Goal: Transaction & Acquisition: Purchase product/service

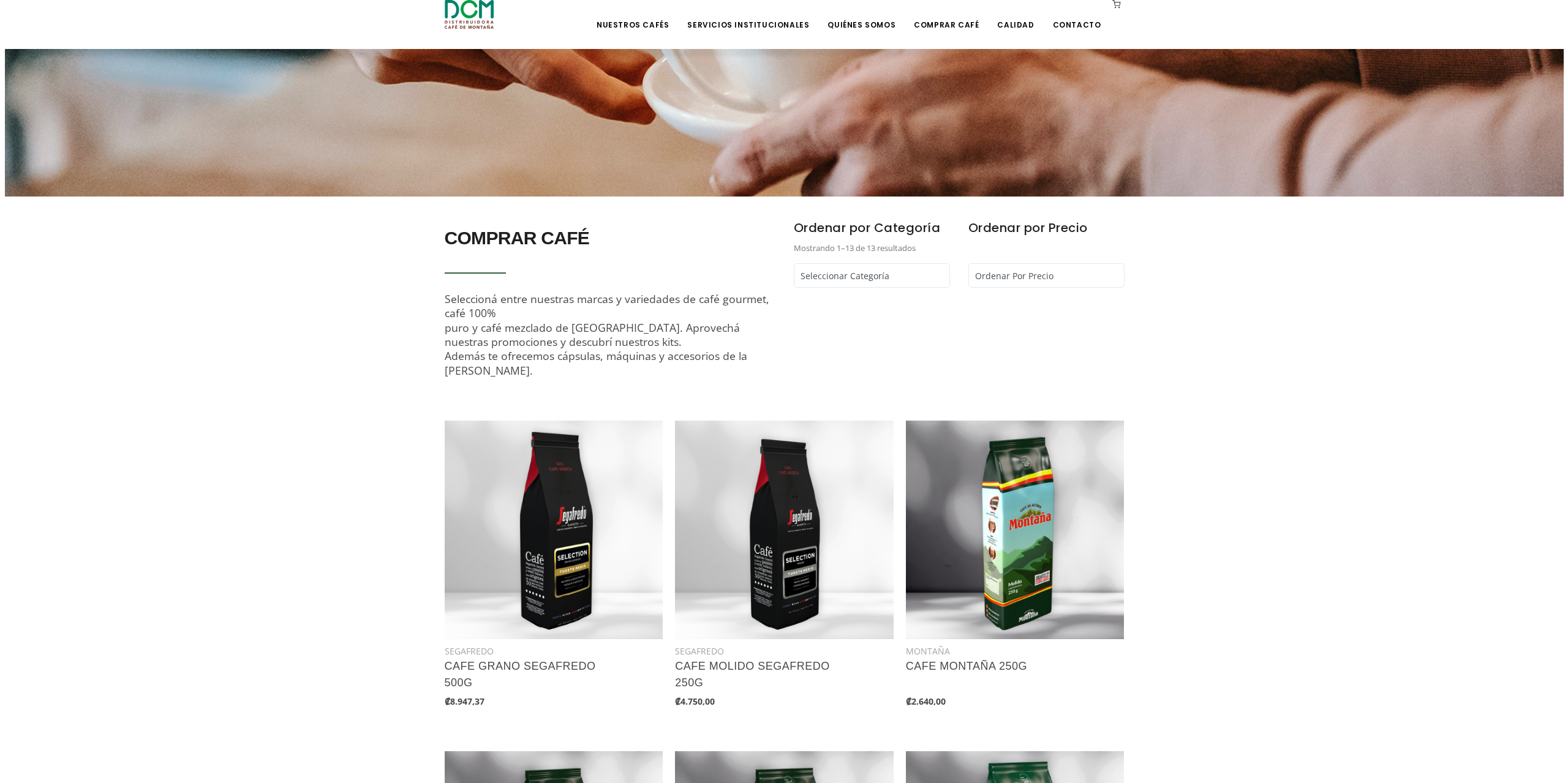
scroll to position [429, 0]
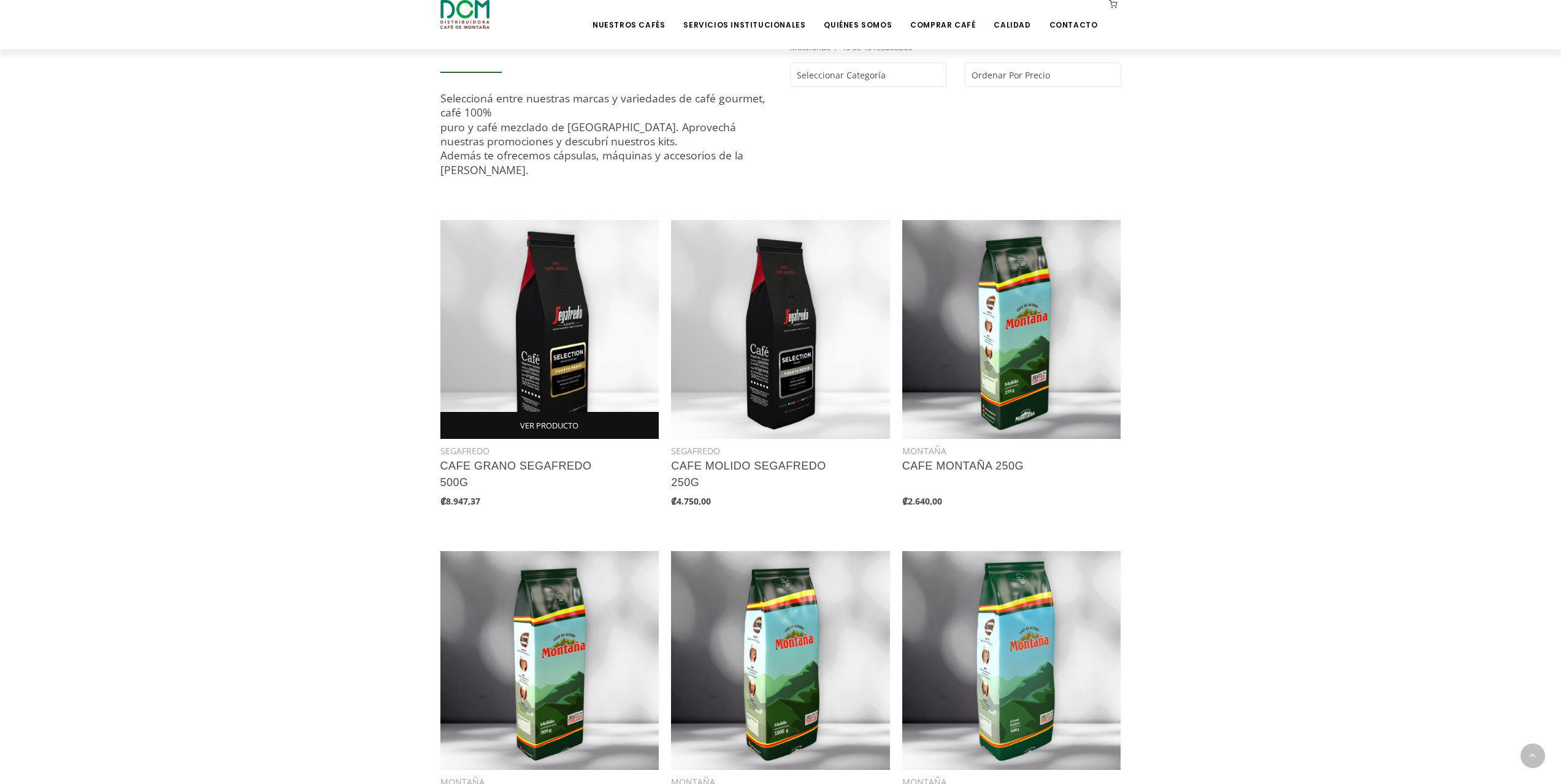
click at [548, 422] on link "VER PRODUCTO" at bounding box center [550, 425] width 219 height 27
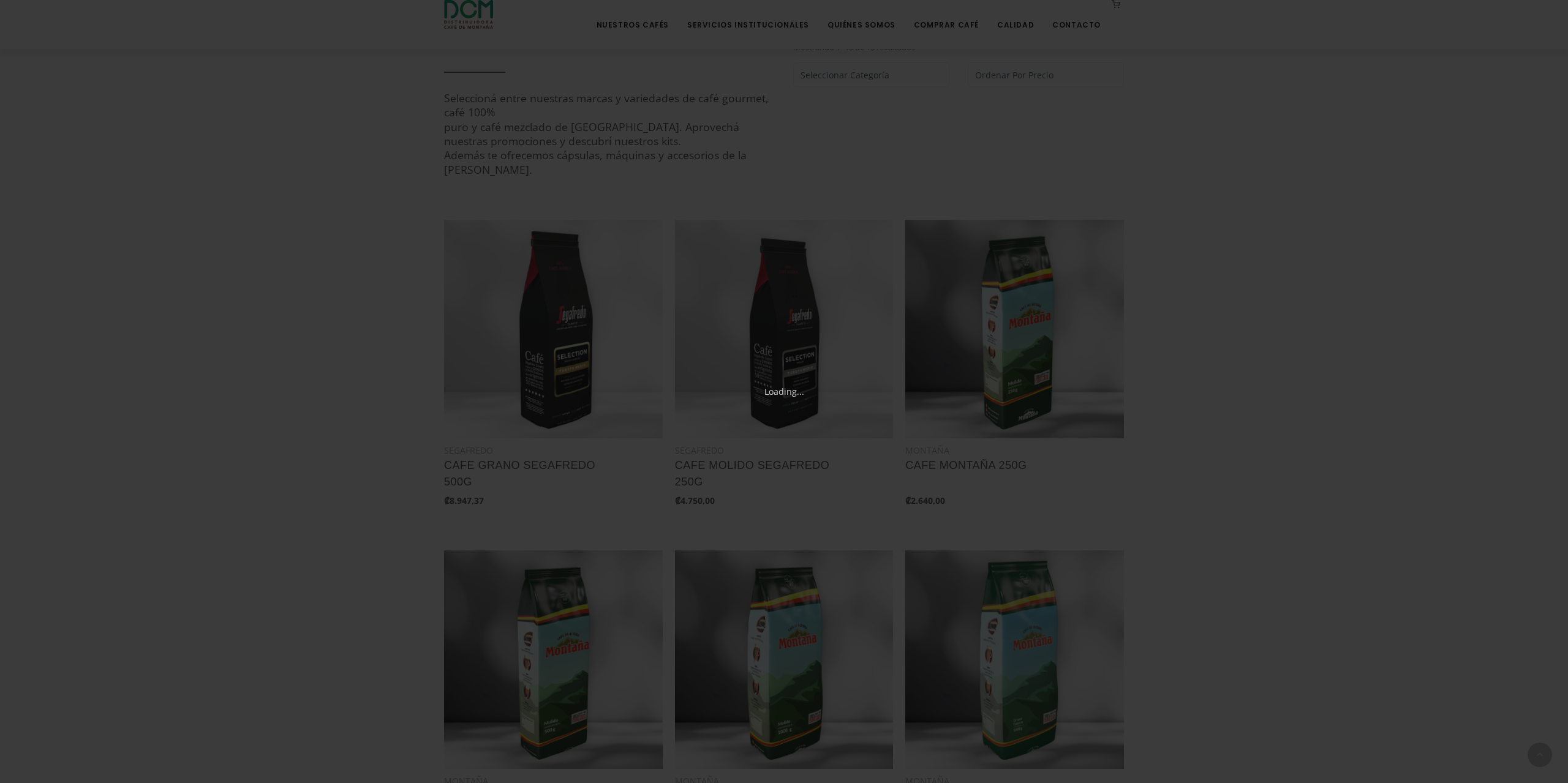
scroll to position [19, 0]
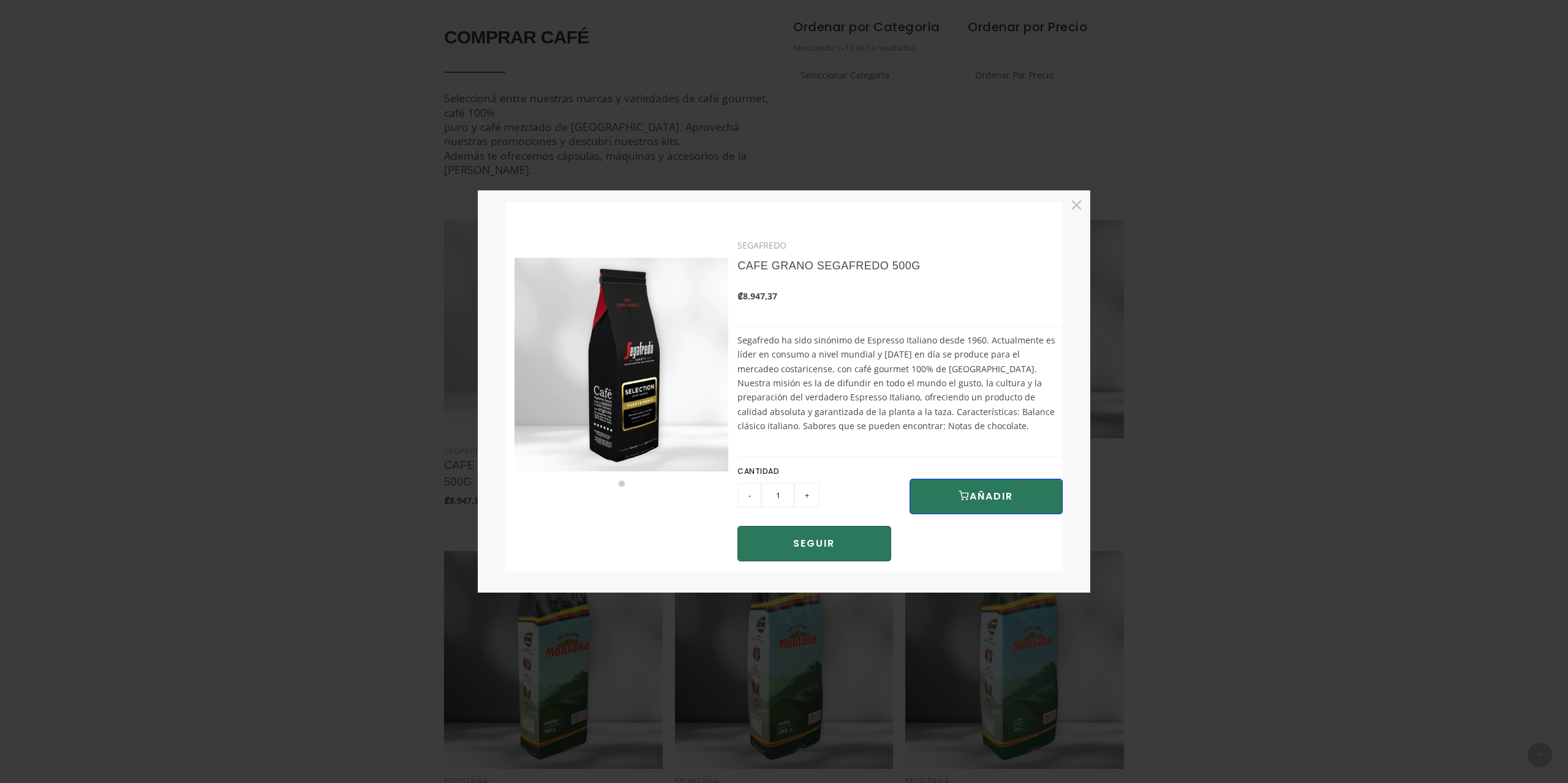
click at [986, 492] on button "AÑADIR" at bounding box center [986, 496] width 153 height 35
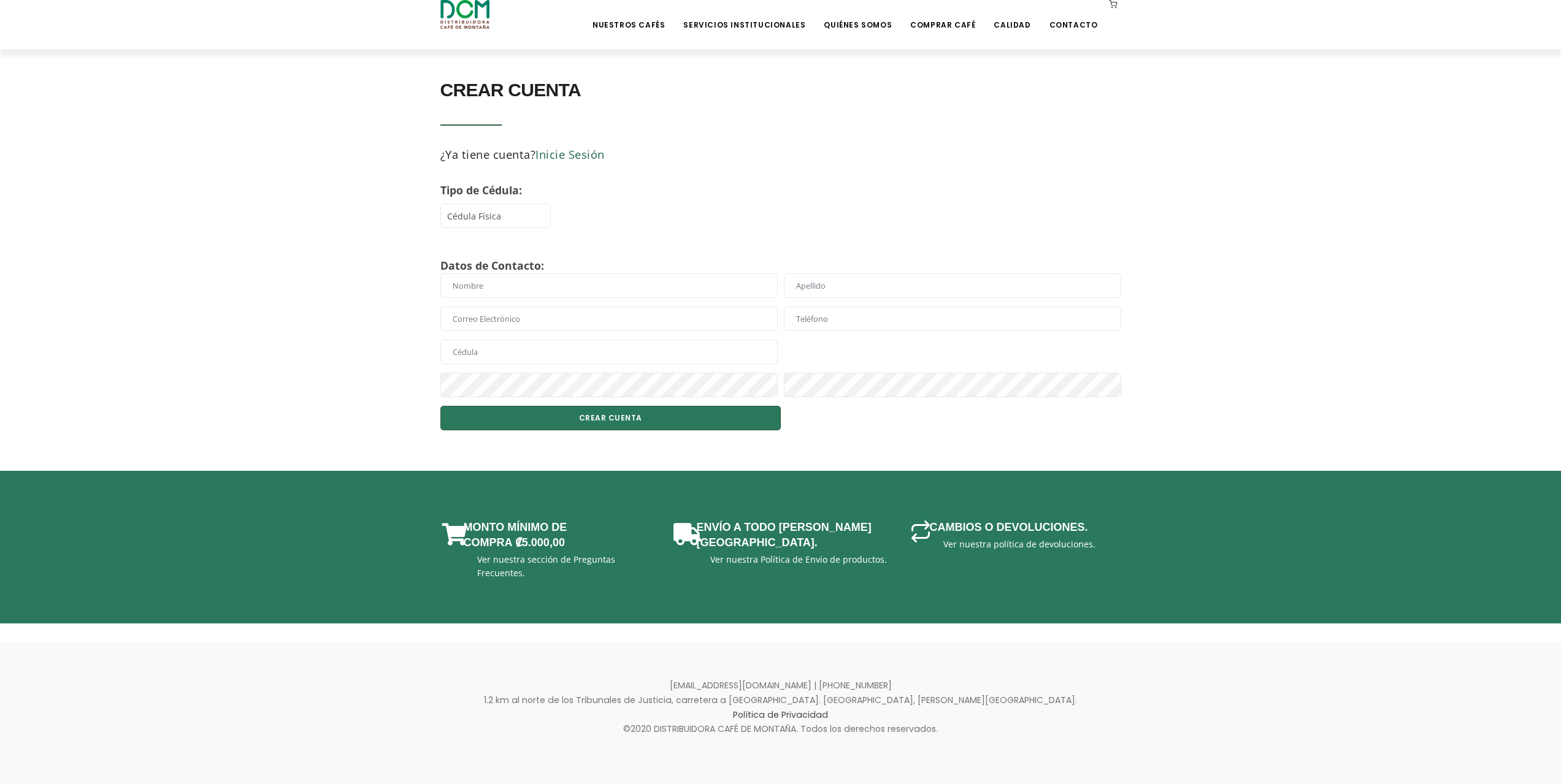
scroll to position [143, 0]
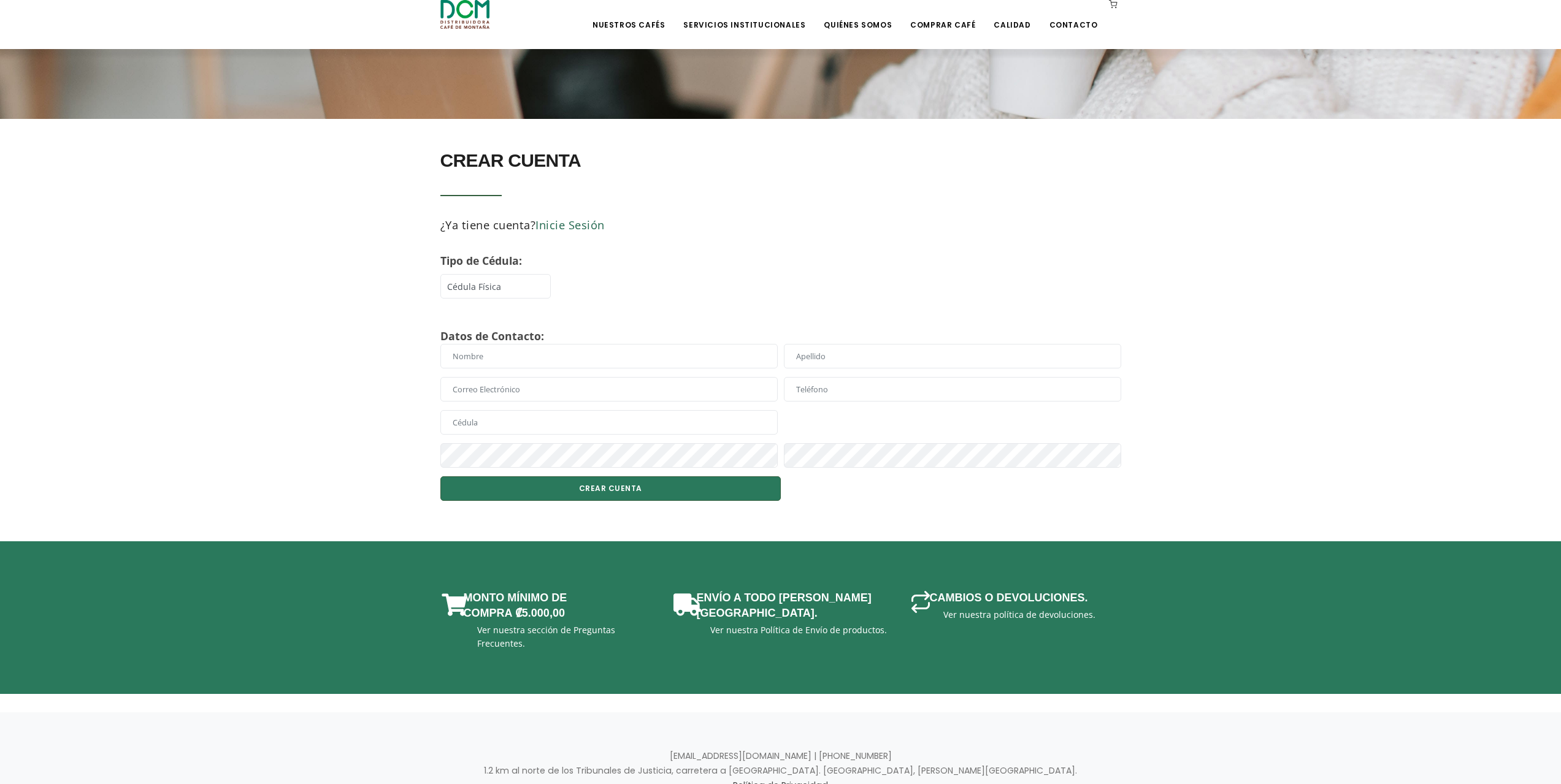
drag, startPoint x: 271, startPoint y: 82, endPoint x: 218, endPoint y: 6, distance: 92.7
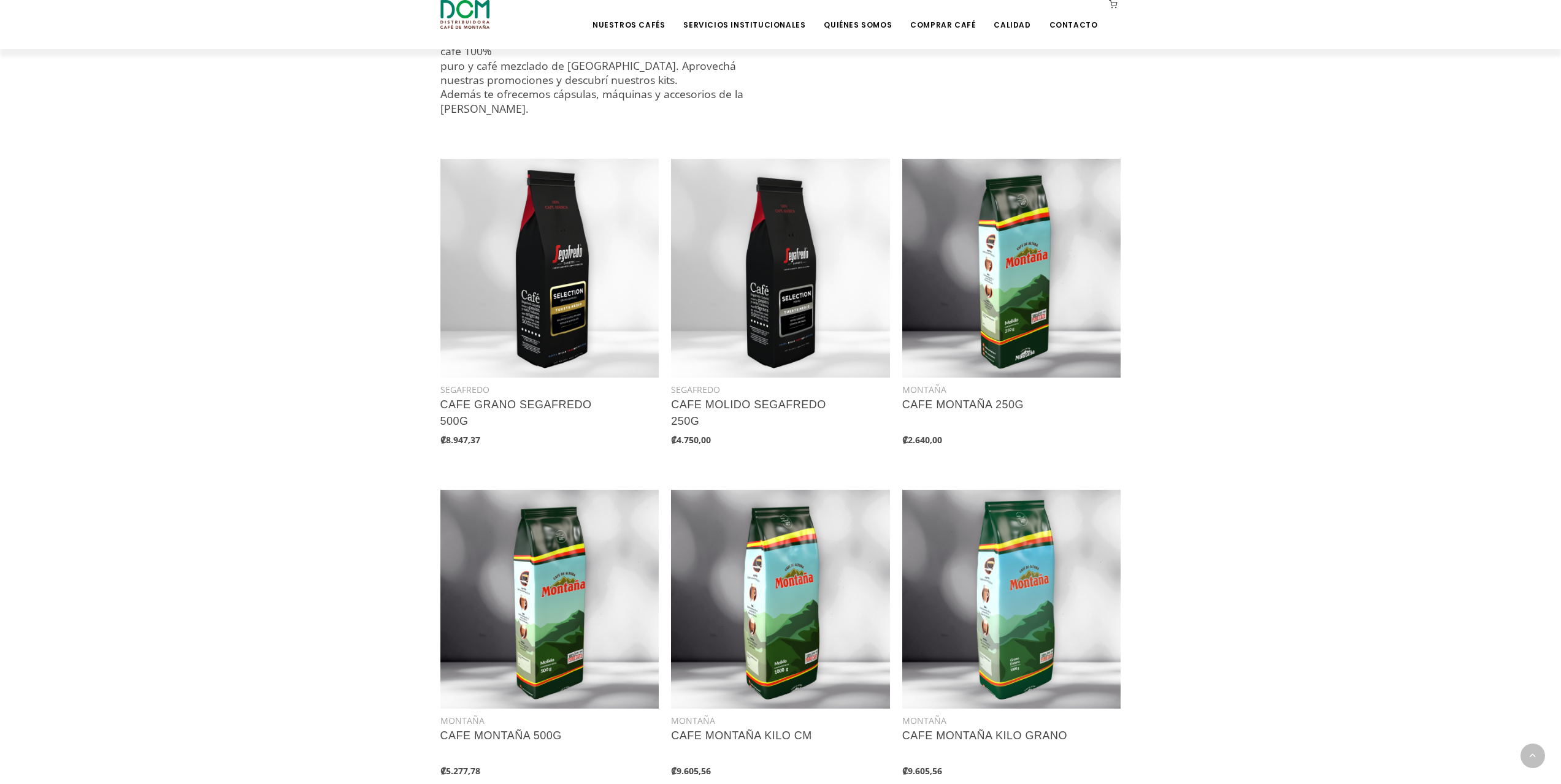
scroll to position [858, 0]
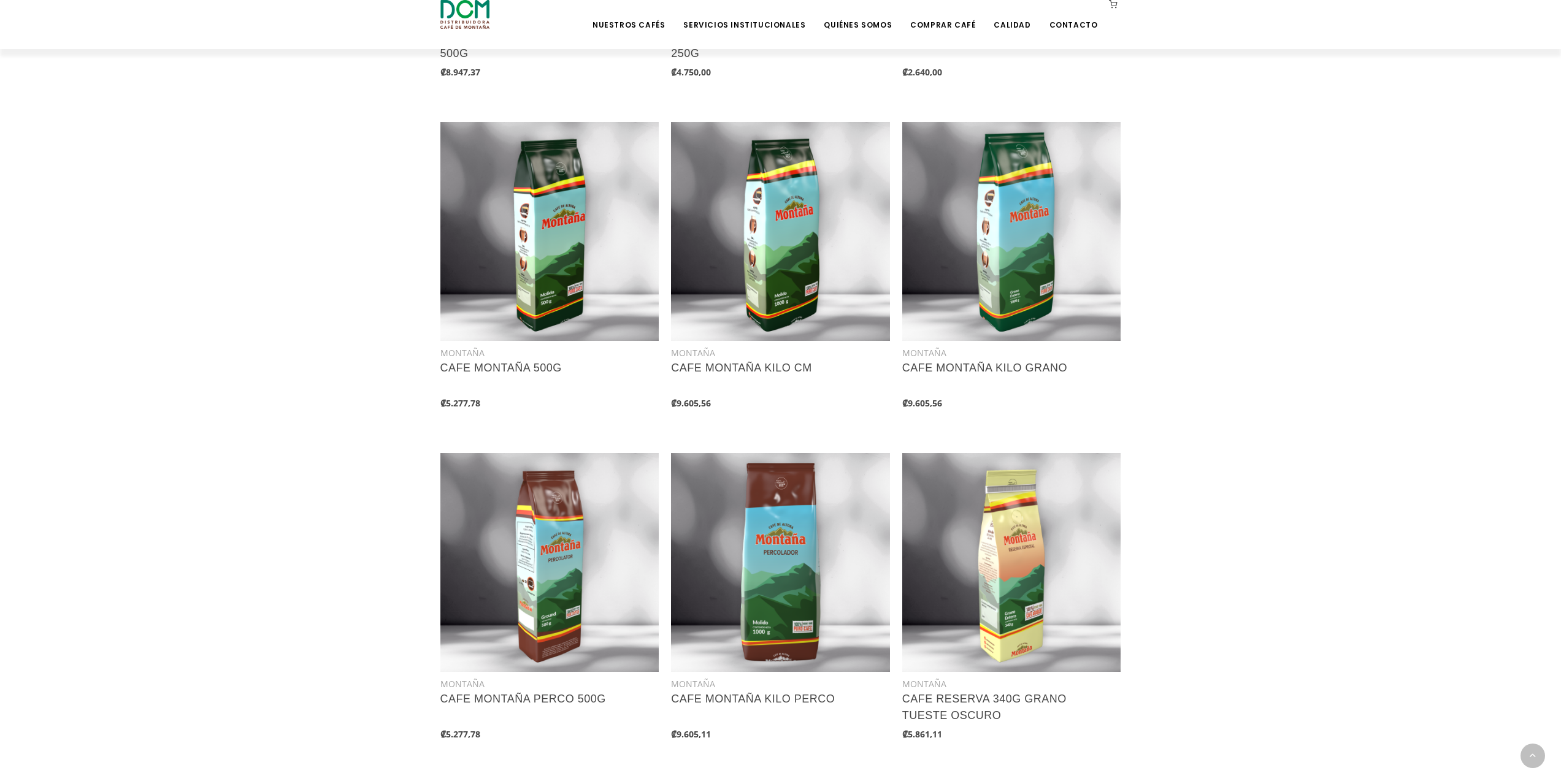
click at [189, 426] on section "COMPRAR CAFÉ Seleccioná entre nuestras marcas y variedades de café gourmet, caf…" at bounding box center [780, 356] width 1561 height 1579
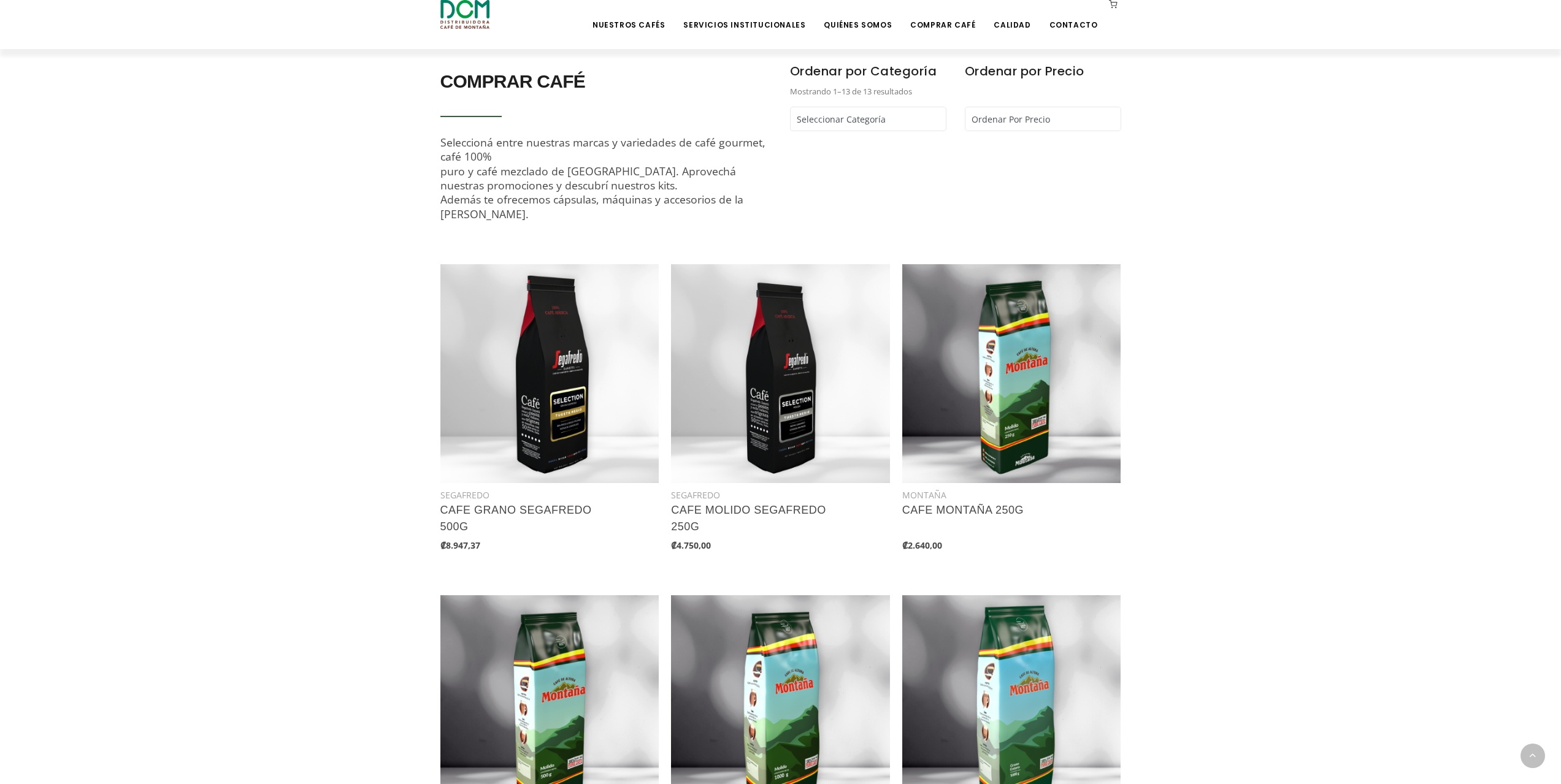
scroll to position [387, 0]
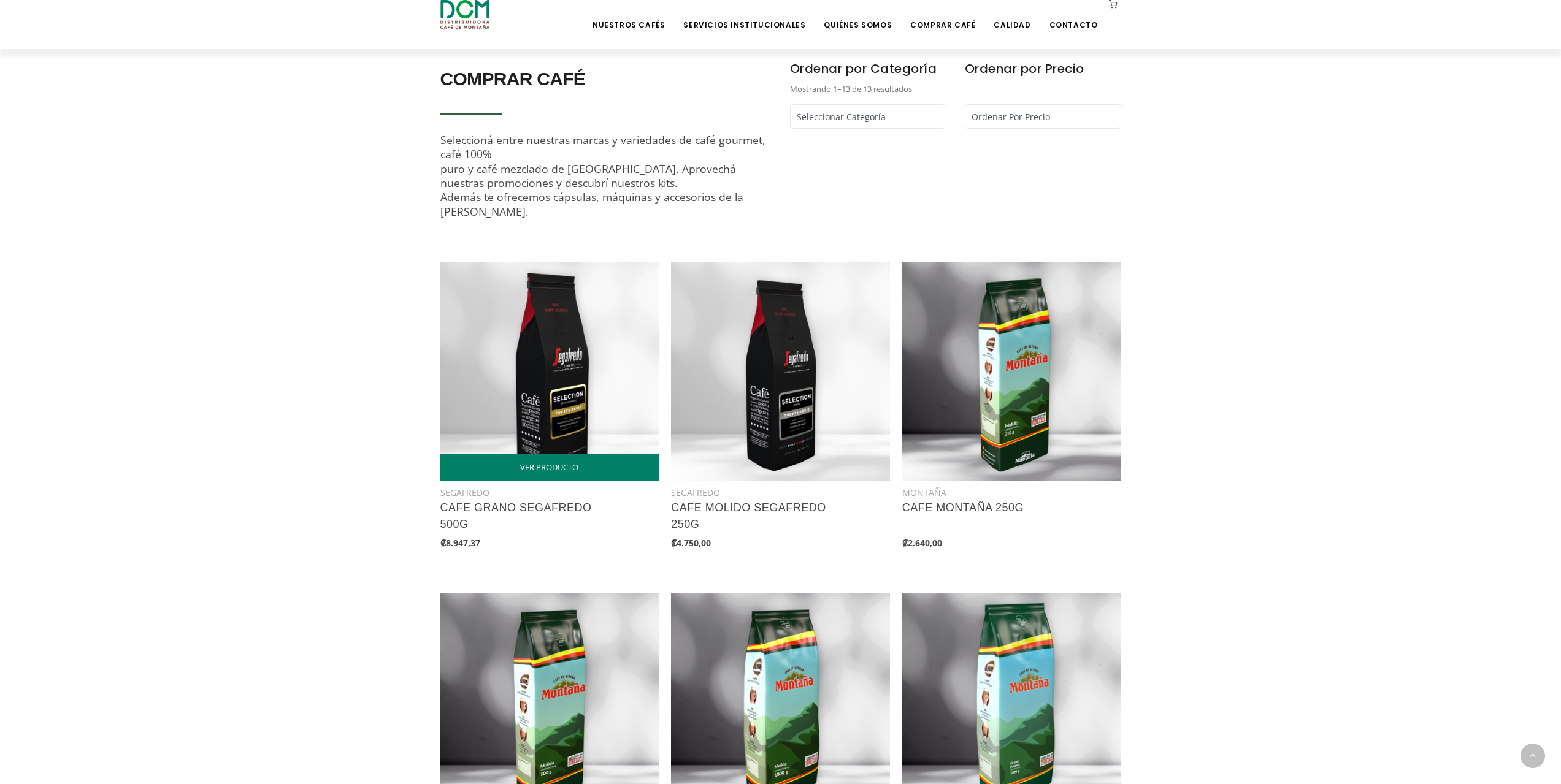
click at [559, 354] on img at bounding box center [550, 372] width 219 height 219
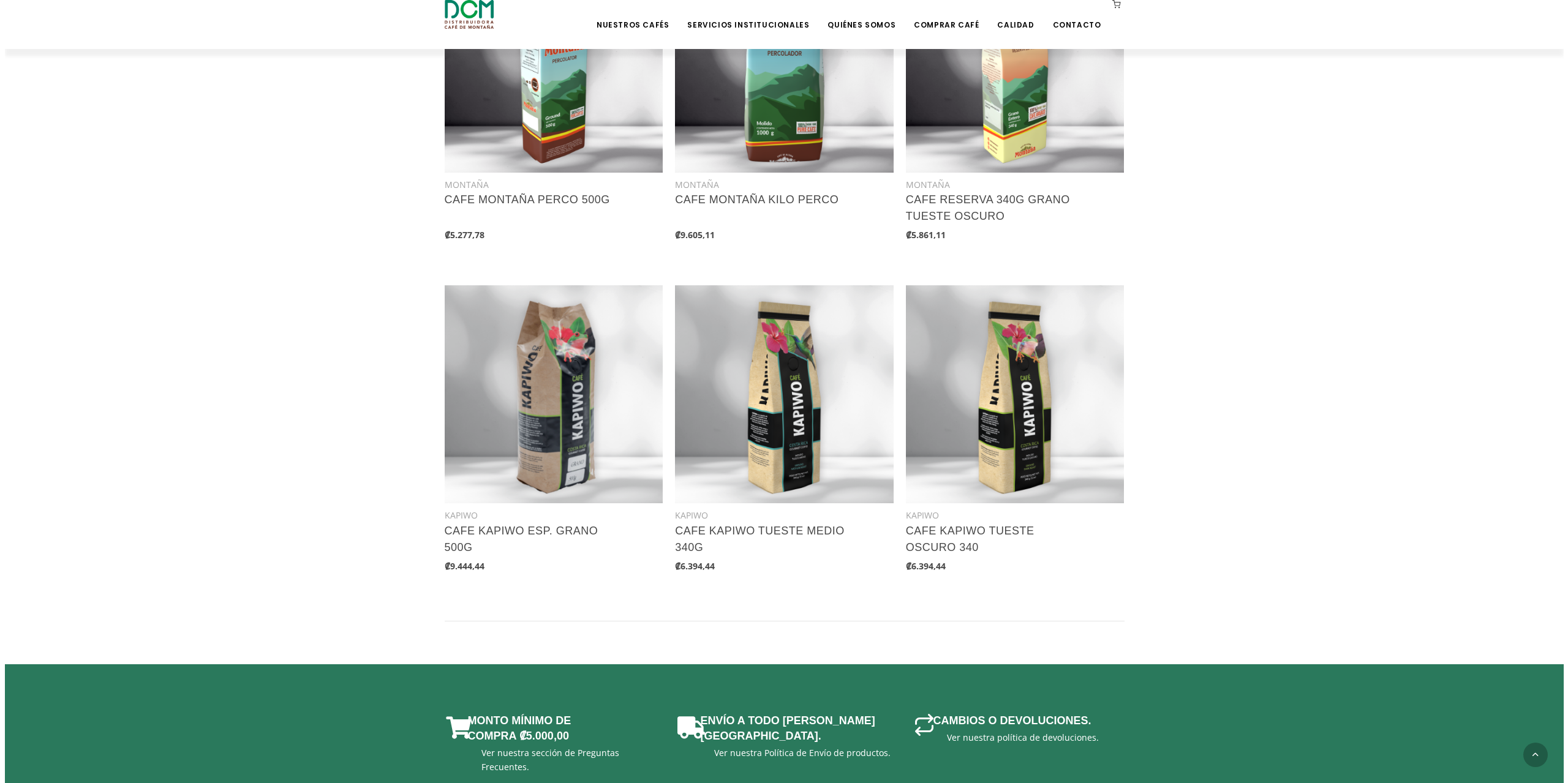
scroll to position [1367, 0]
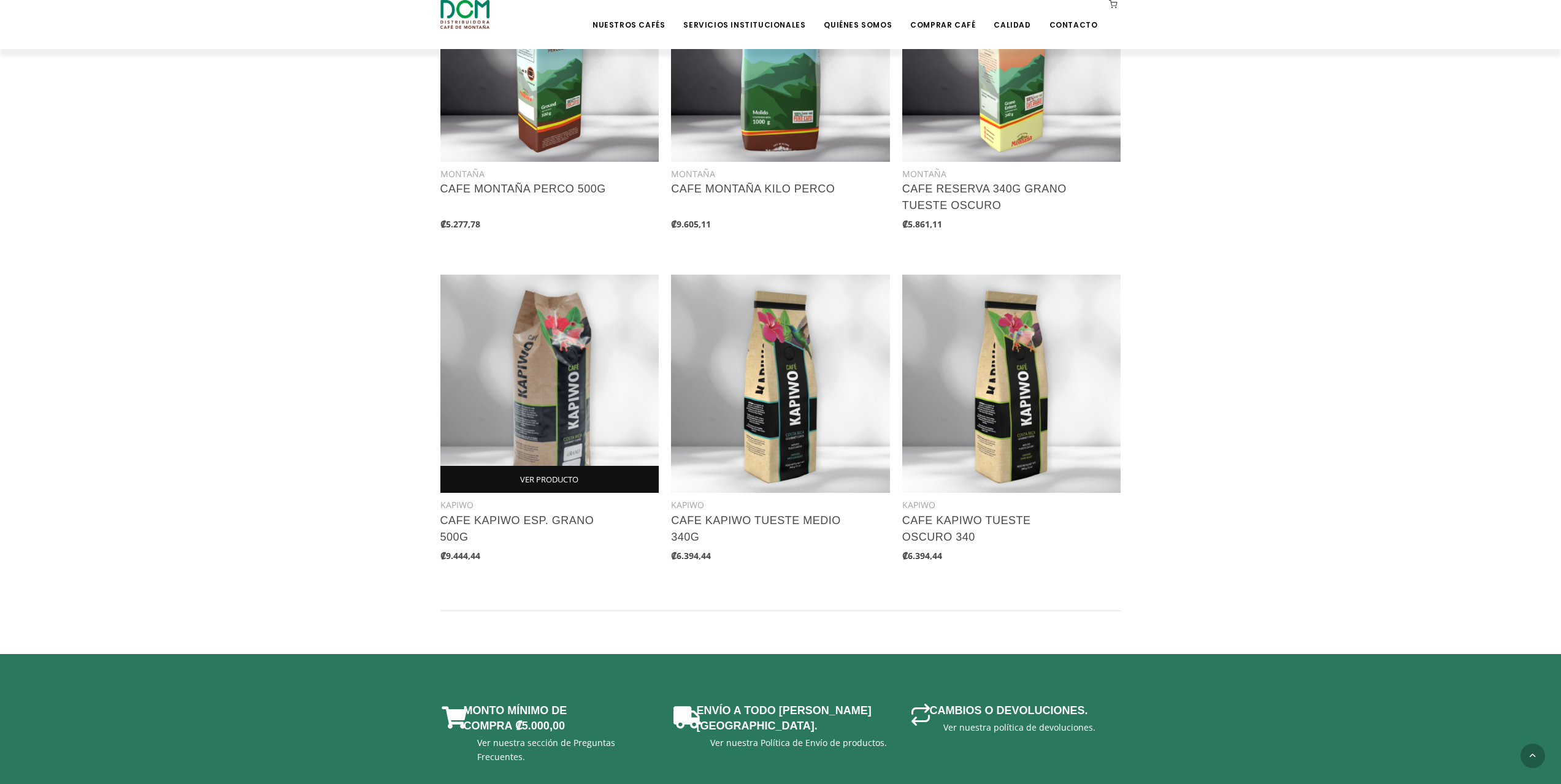
click at [538, 488] on link "VER PRODUCTO" at bounding box center [550, 479] width 219 height 27
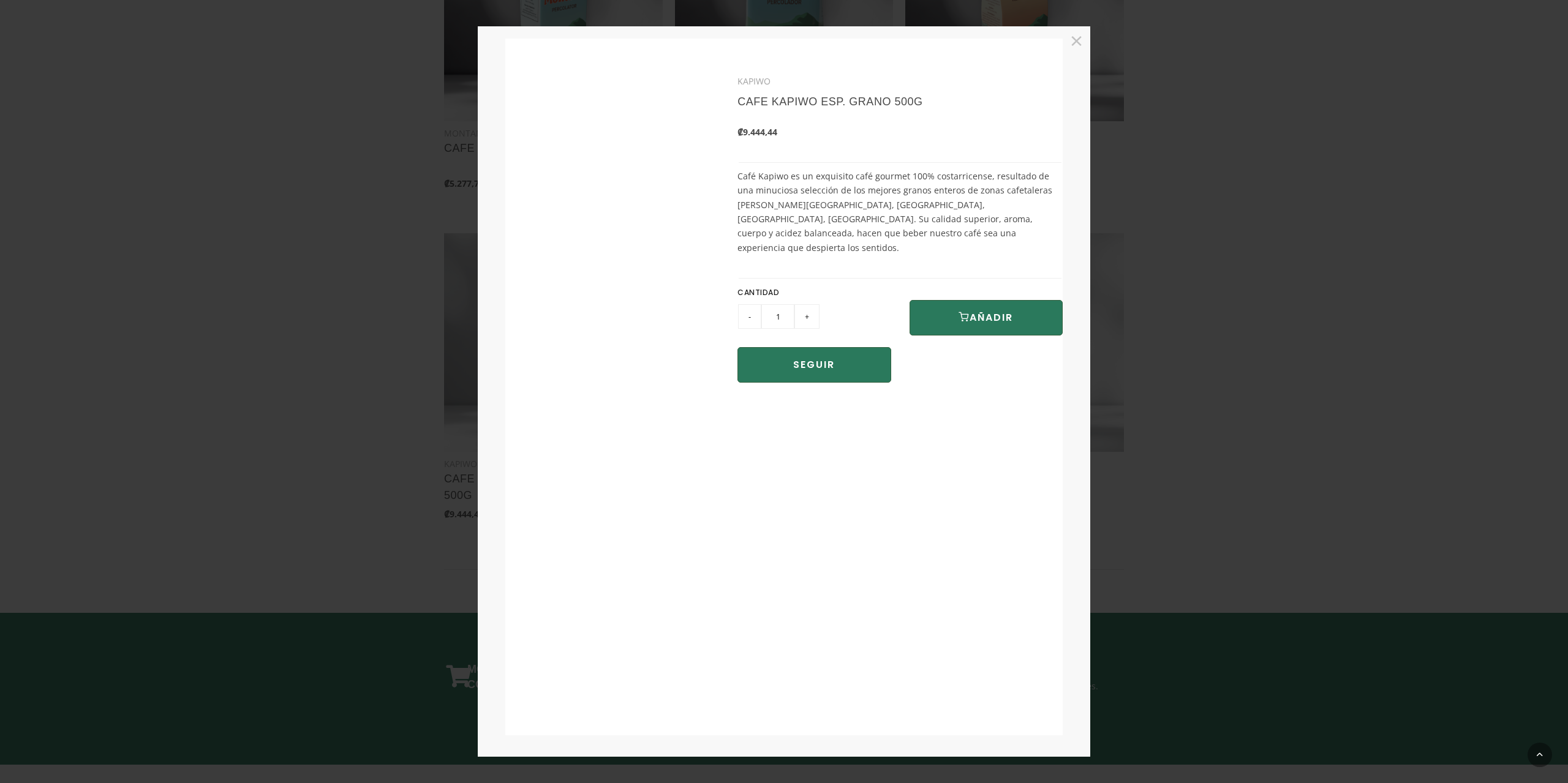
scroll to position [957, 0]
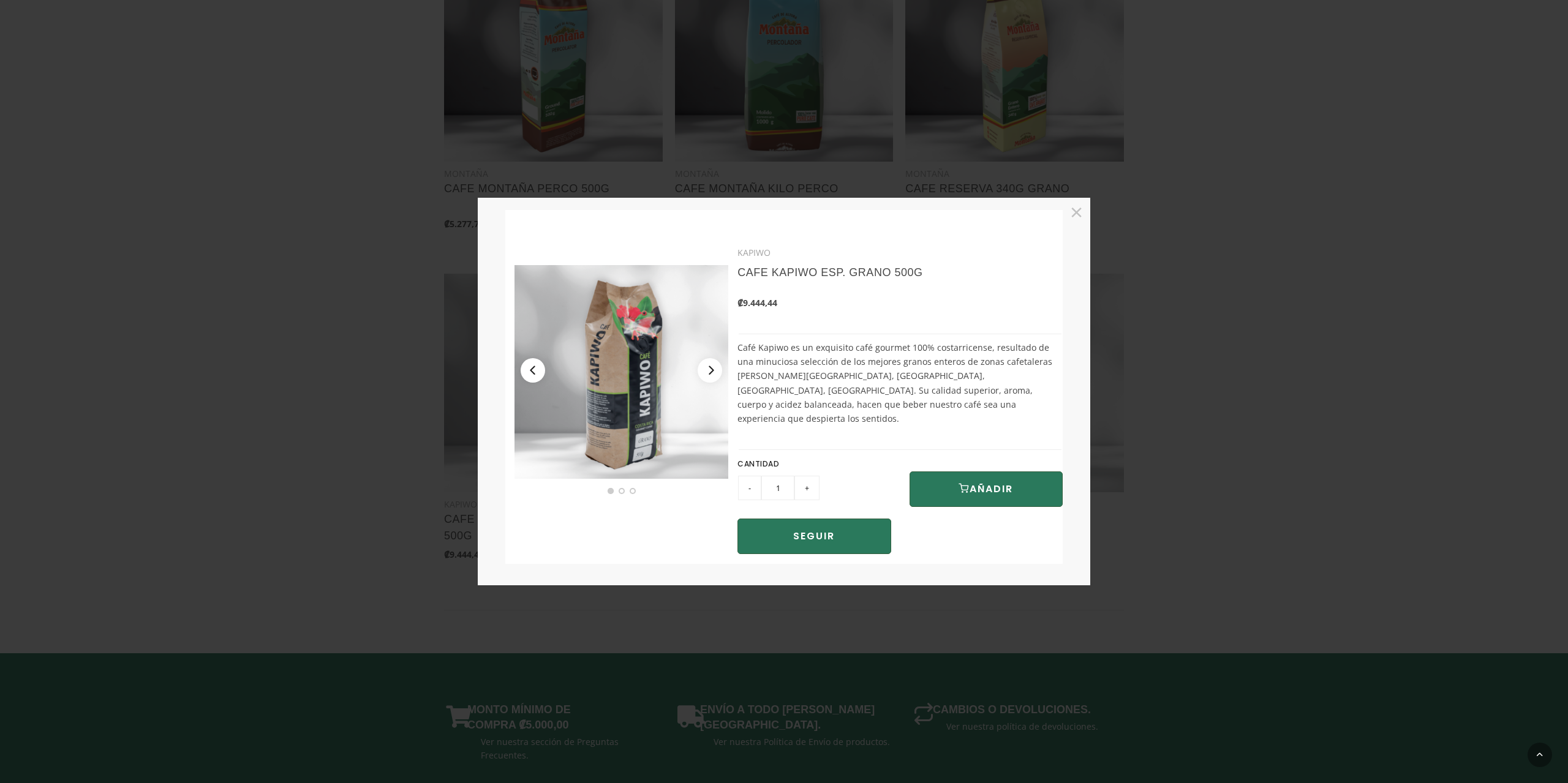
click at [651, 319] on img at bounding box center [621, 372] width 214 height 214
click at [793, 273] on link "CAFE KAPIWO ESP. GRANO 500G" at bounding box center [830, 273] width 185 height 12
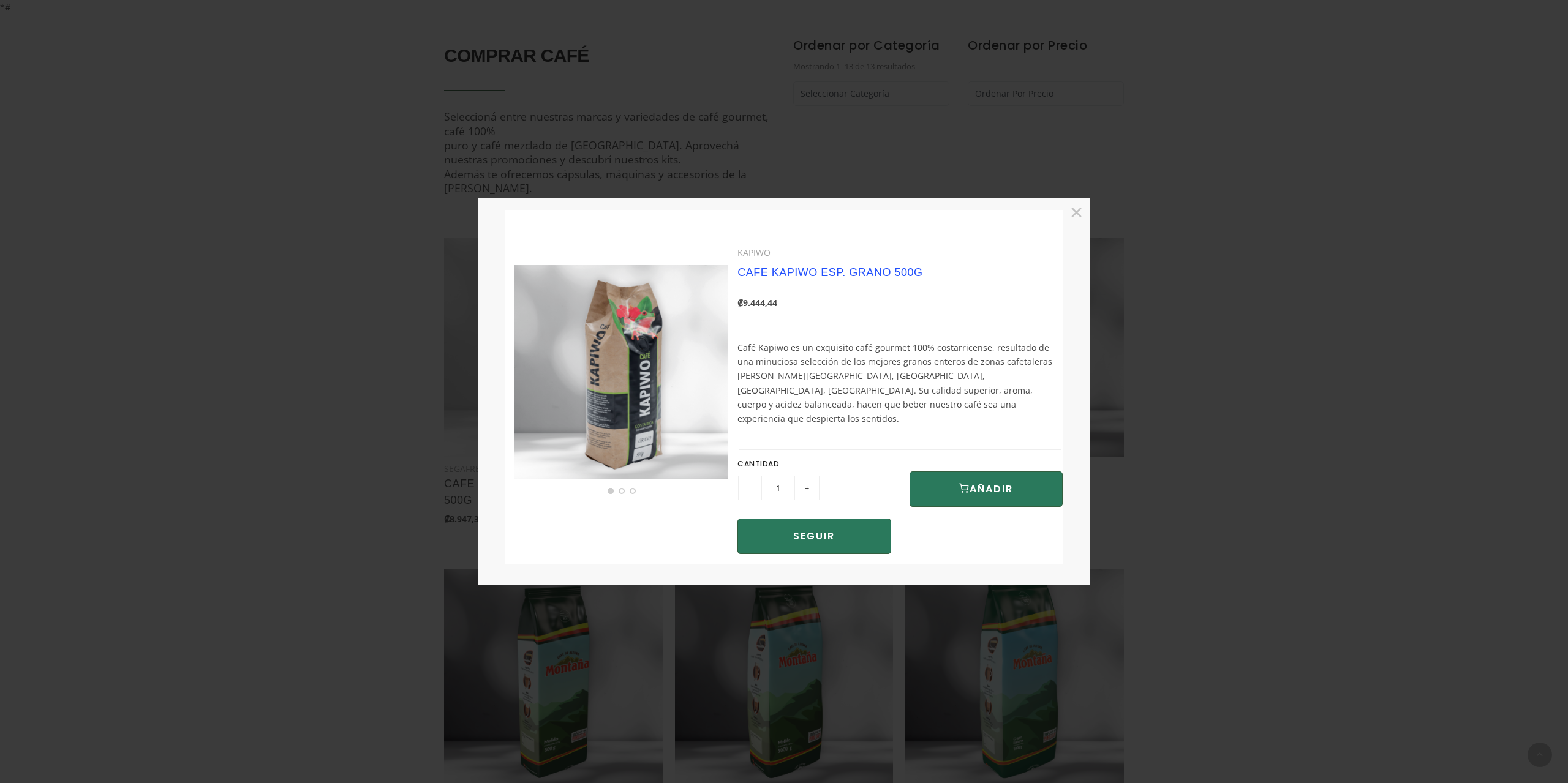
click at [788, 278] on link "CAFE KAPIWO ESP. GRANO 500G" at bounding box center [830, 273] width 185 height 12
click at [744, 260] on div "KAPIWO" at bounding box center [900, 253] width 326 height 14
click at [663, 350] on img at bounding box center [621, 372] width 214 height 214
click at [1071, 223] on button "×" at bounding box center [1076, 212] width 22 height 22
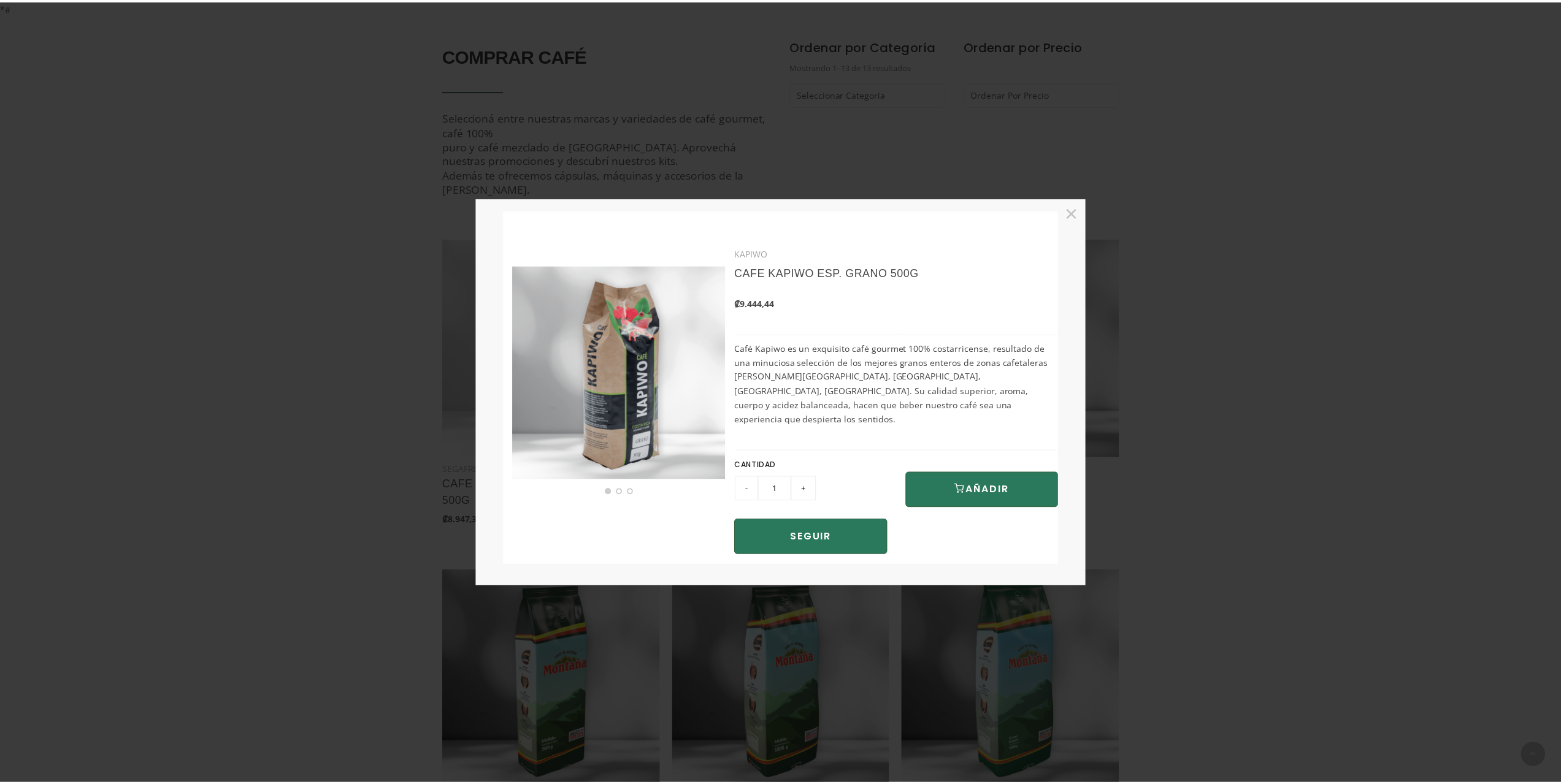
scroll to position [27, 0]
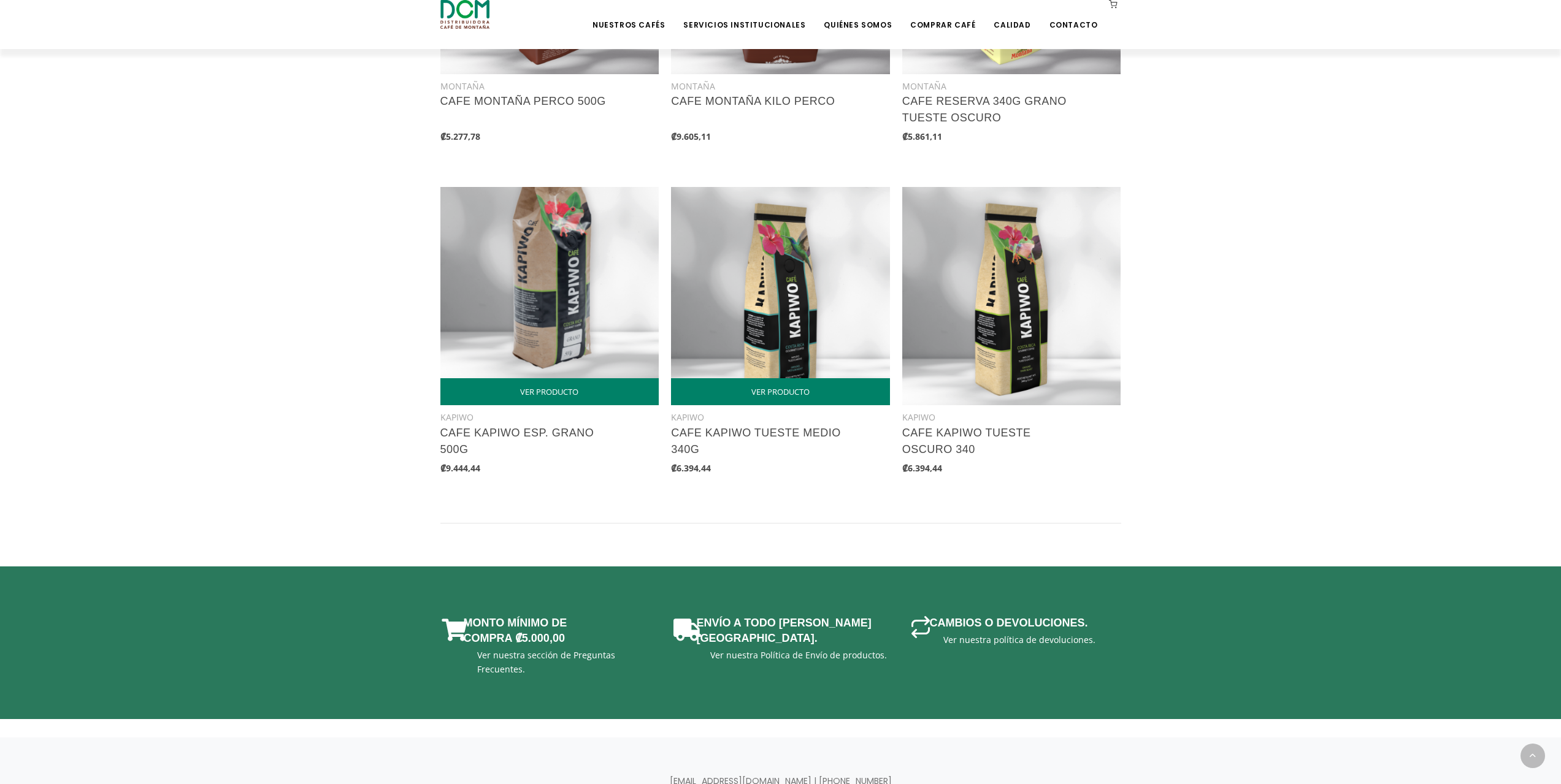
click at [797, 299] on img at bounding box center [780, 297] width 219 height 219
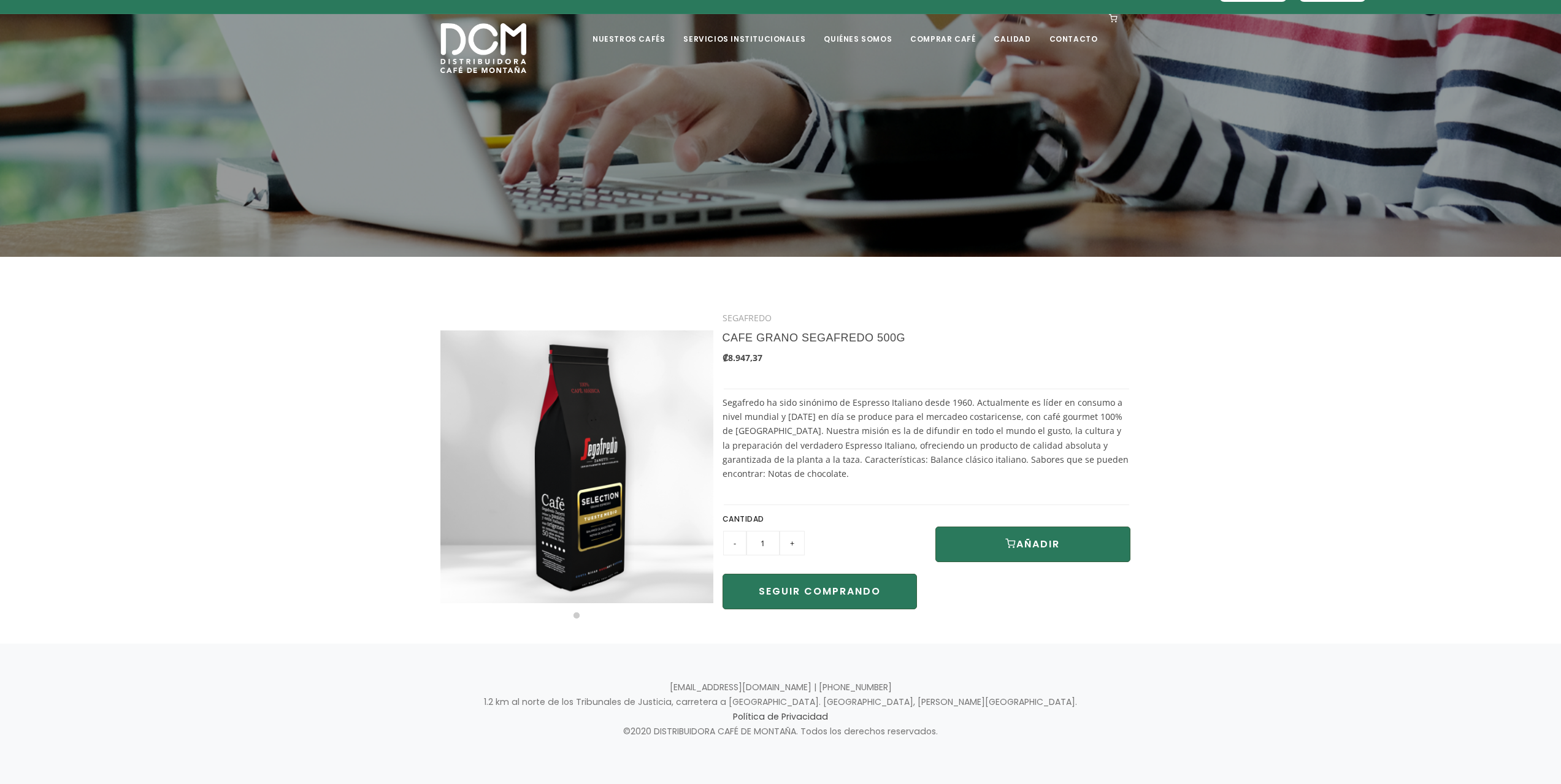
scroll to position [48, 0]
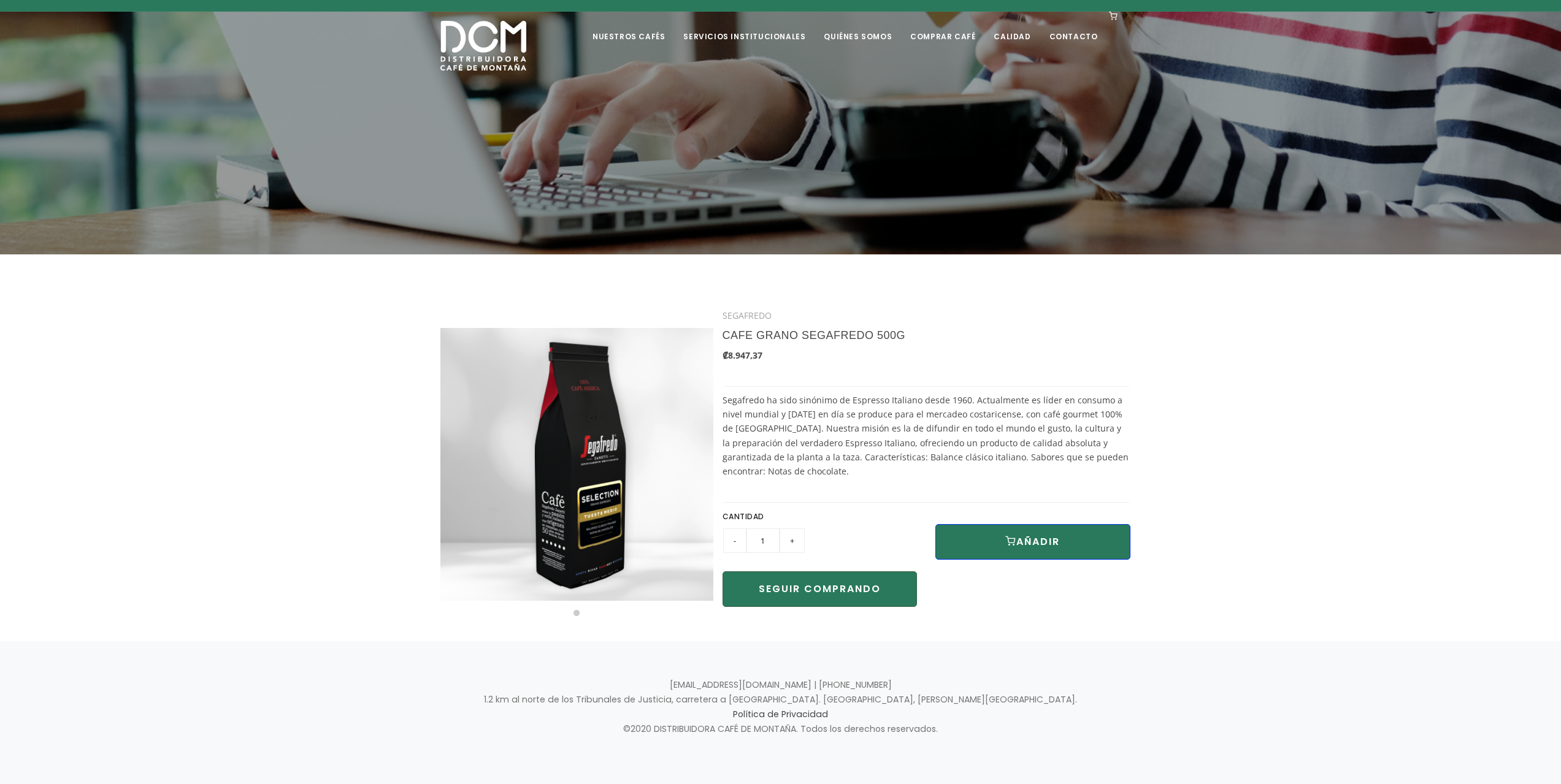
click at [982, 532] on button "AÑADIR" at bounding box center [1033, 541] width 195 height 35
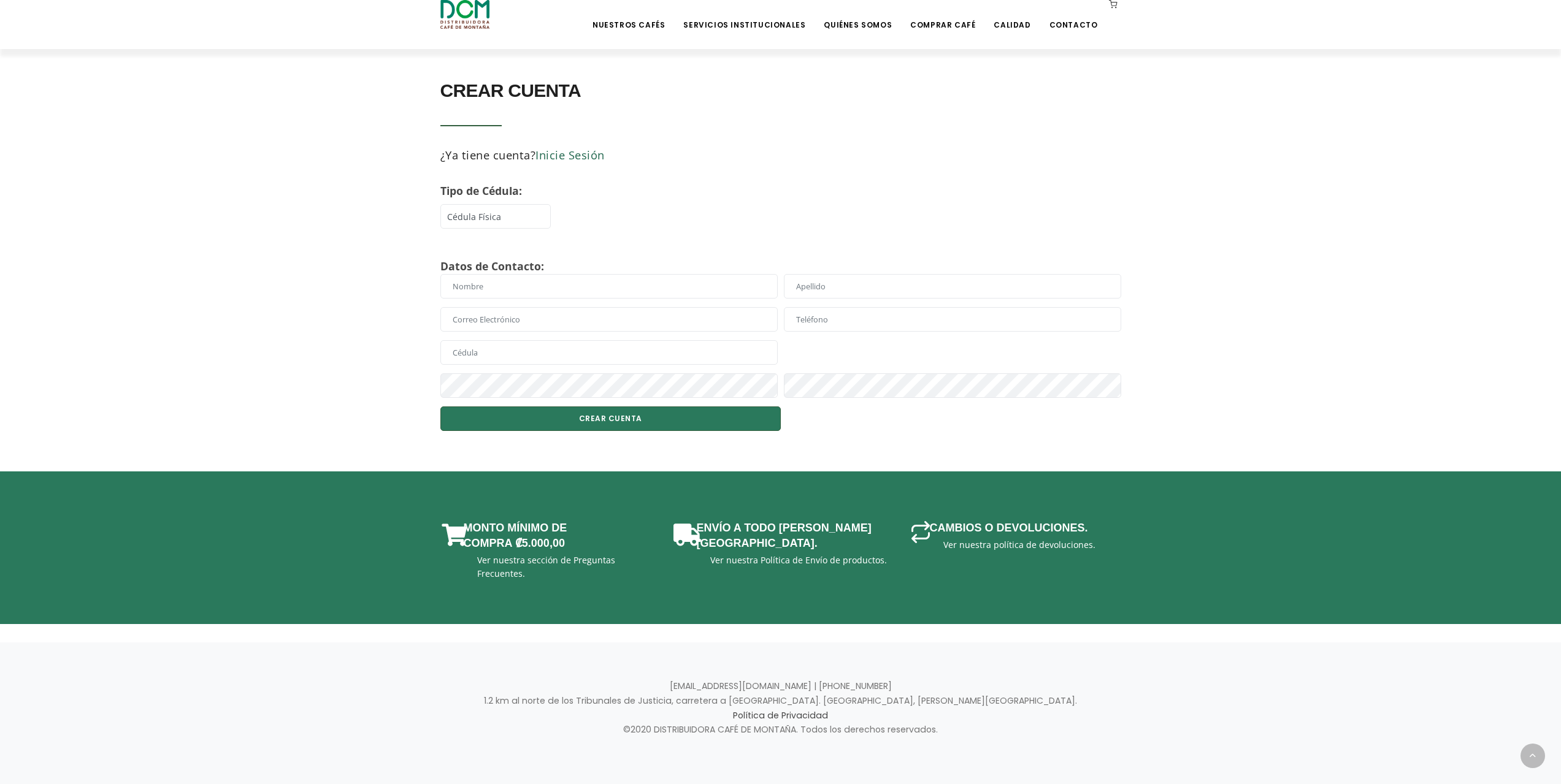
scroll to position [254, 0]
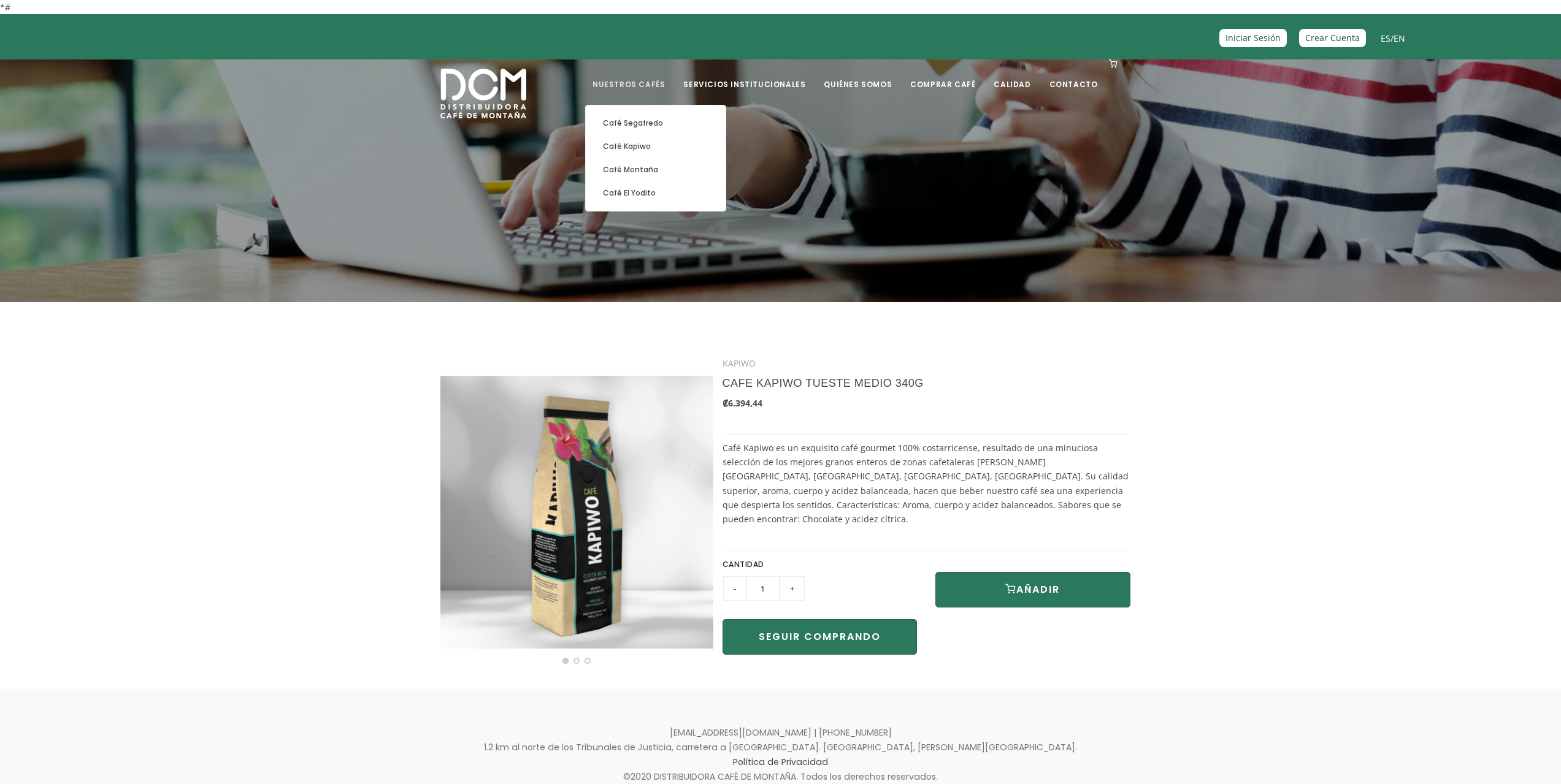
click at [660, 80] on link "Nuestros Cafés" at bounding box center [629, 76] width 87 height 29
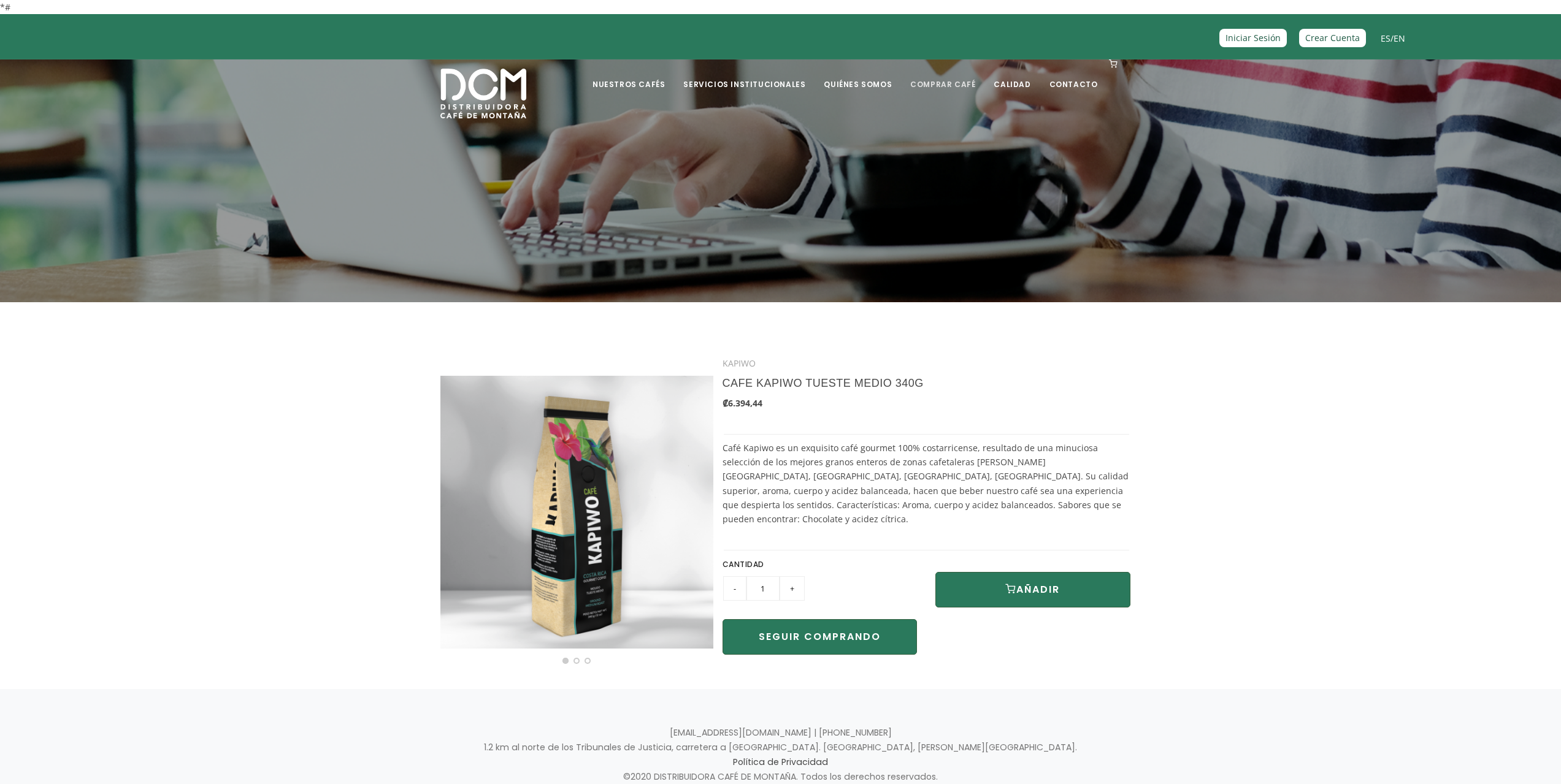
click at [963, 80] on link "Comprar Café" at bounding box center [942, 76] width 80 height 29
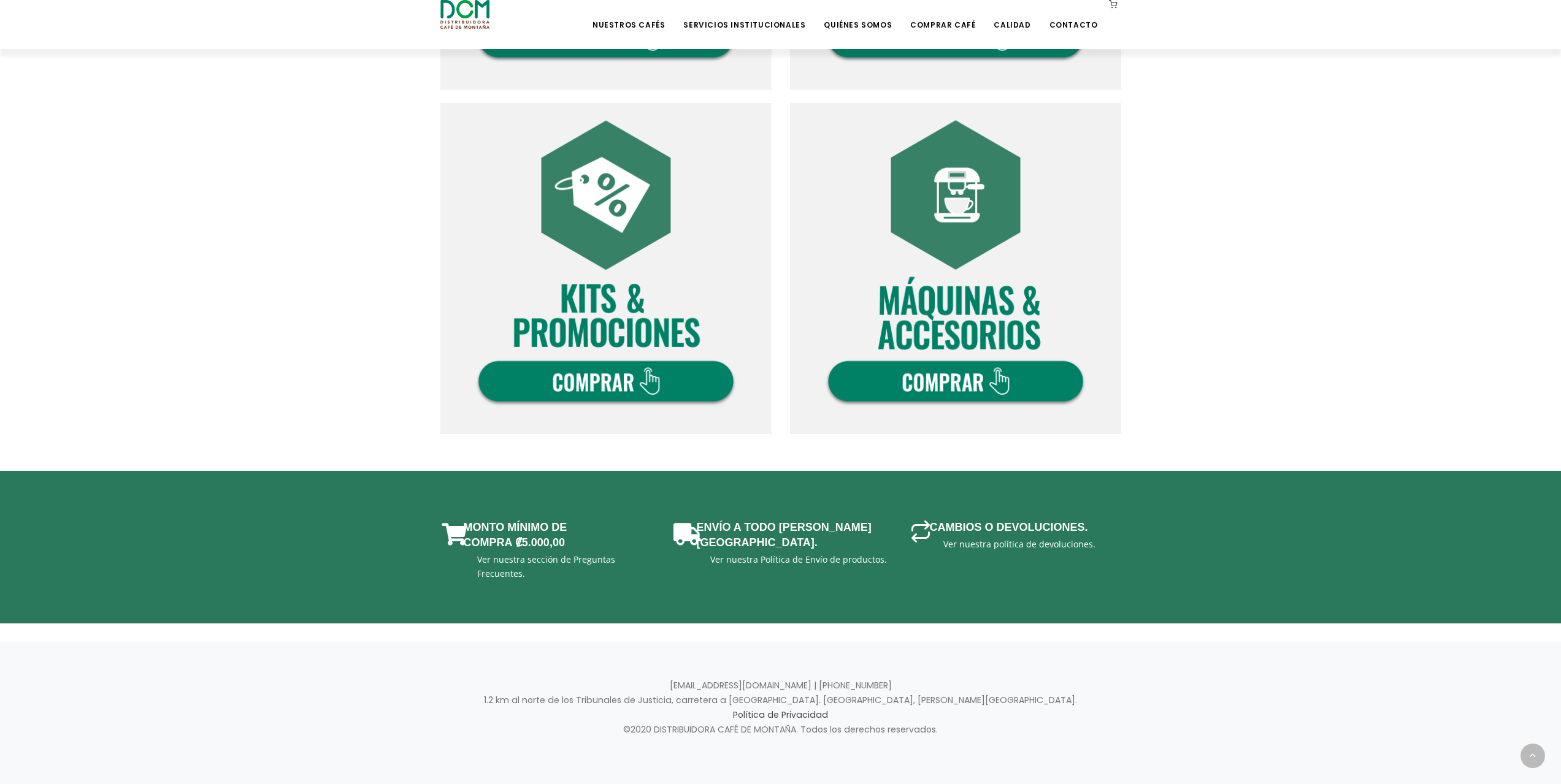
scroll to position [697, 0]
click at [983, 364] on img at bounding box center [956, 268] width 331 height 331
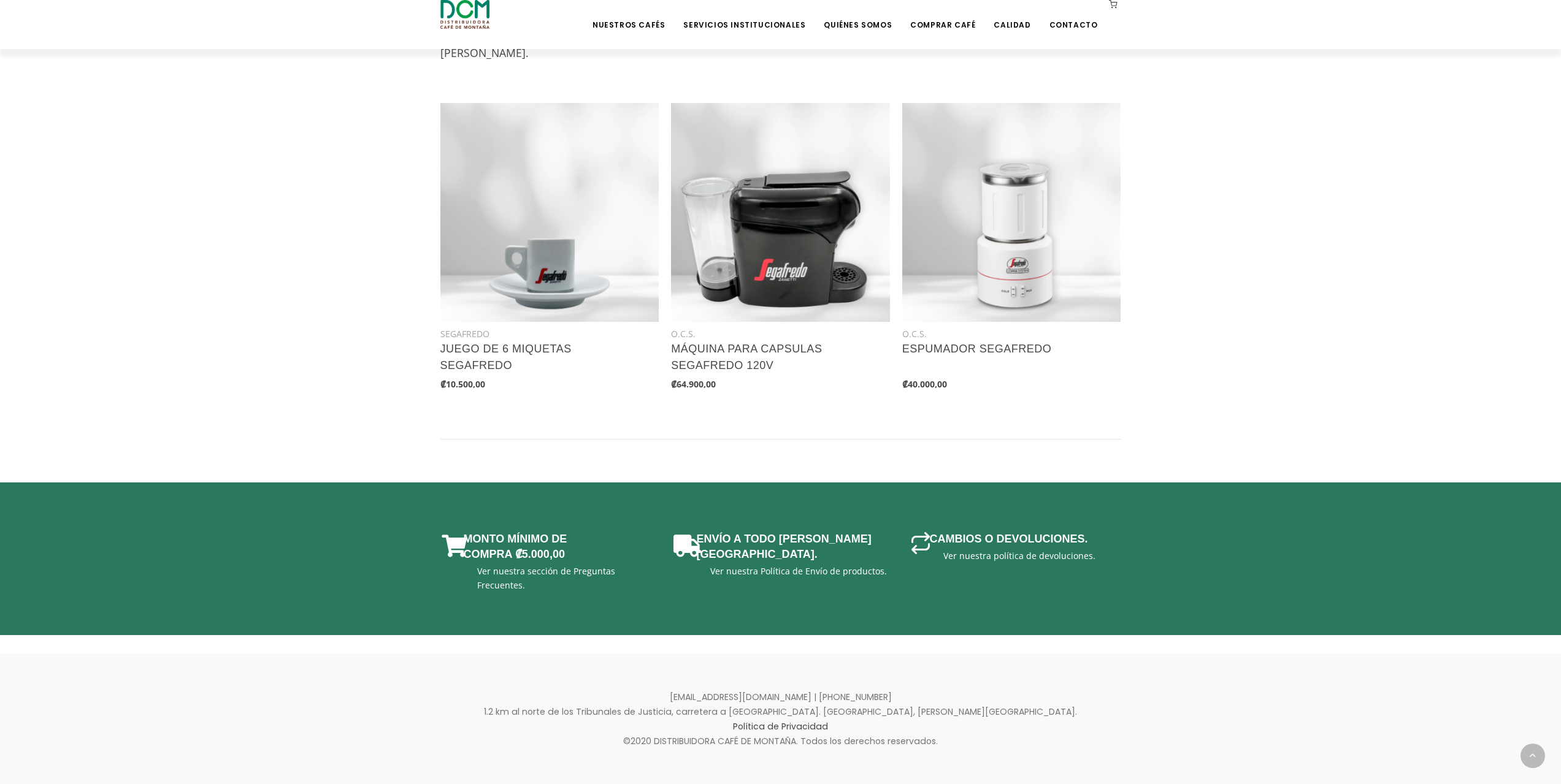
scroll to position [559, 0]
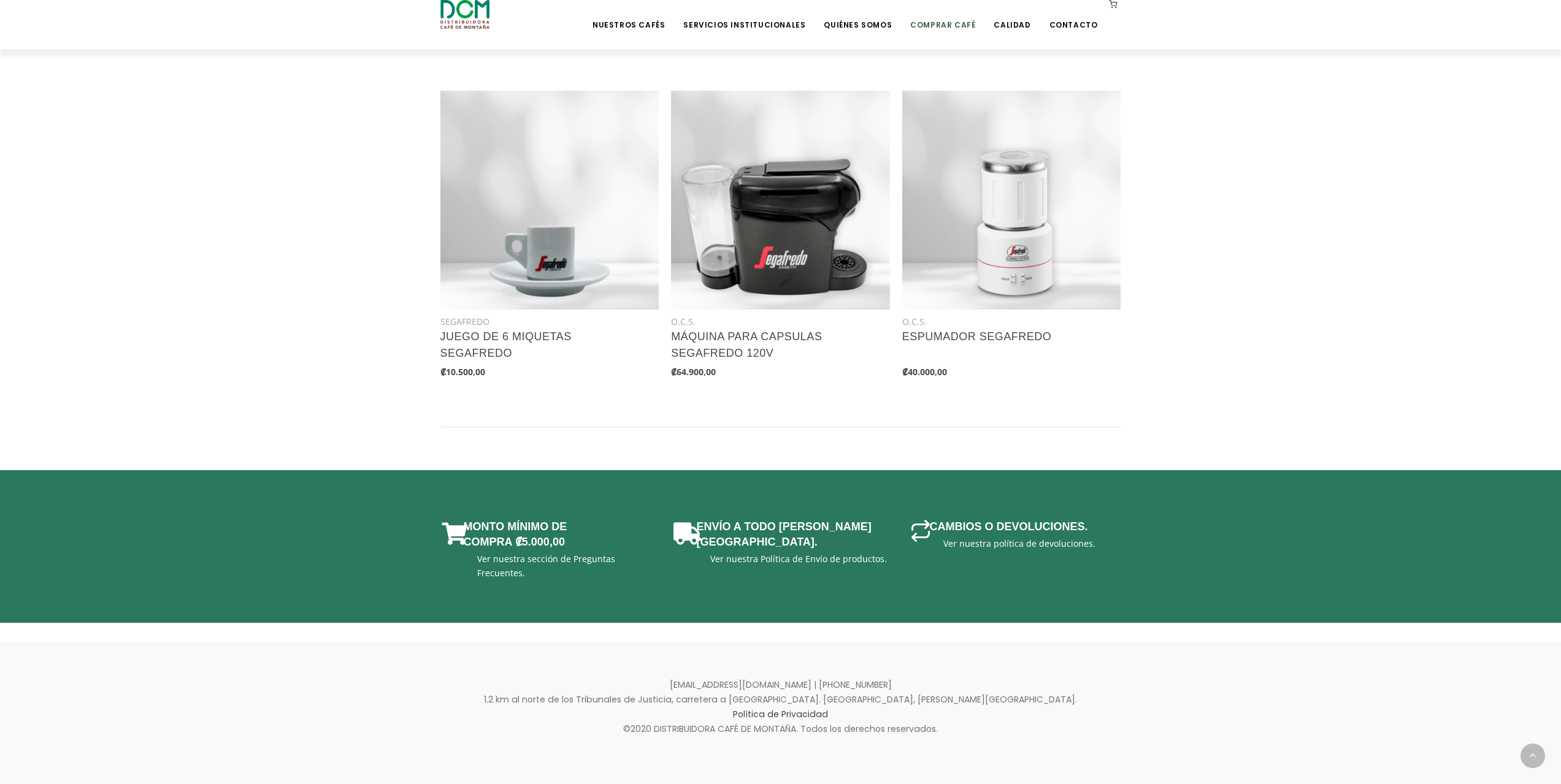
click at [940, 24] on link "Comprar Café" at bounding box center [942, 16] width 80 height 29
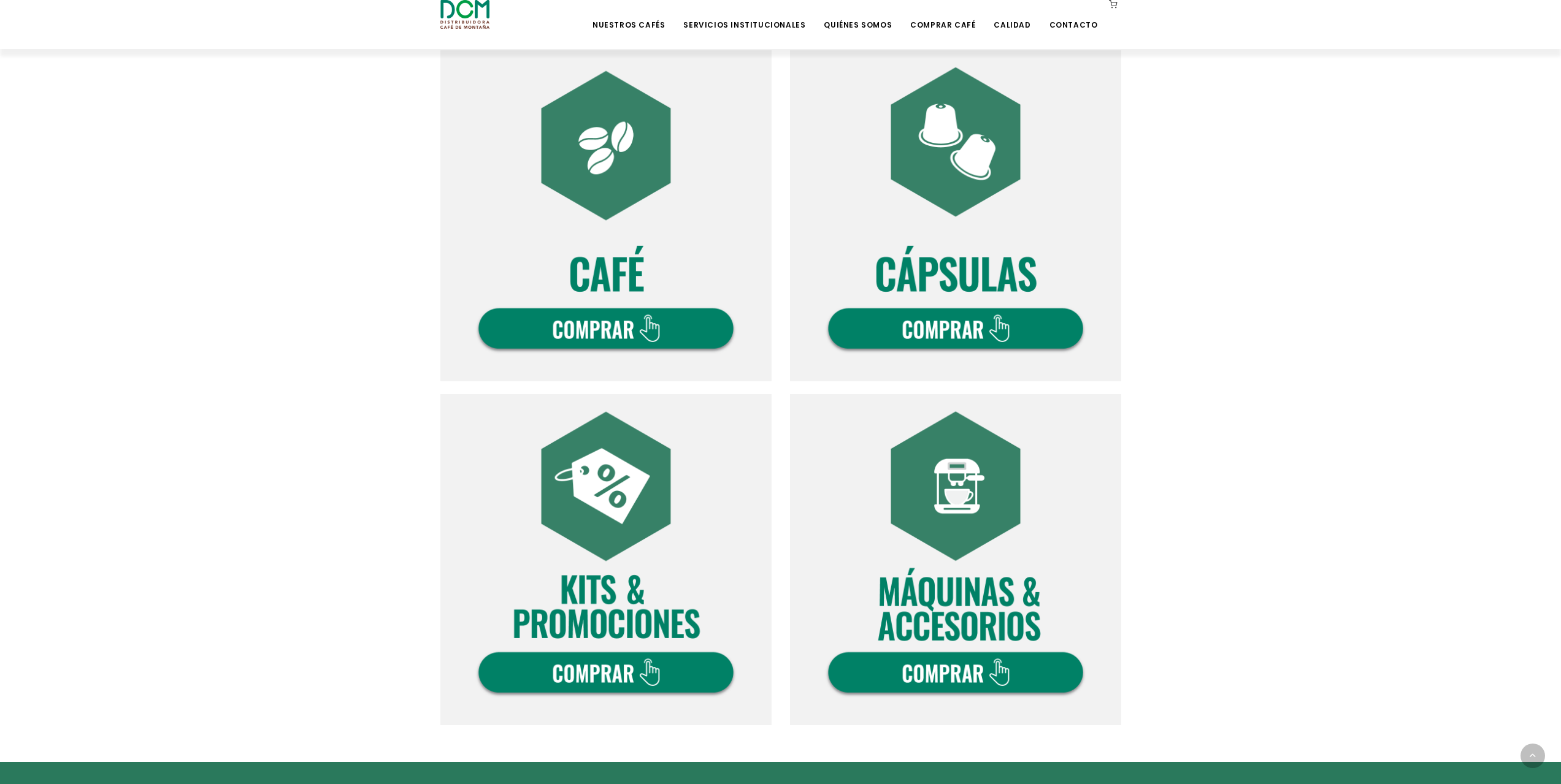
scroll to position [429, 0]
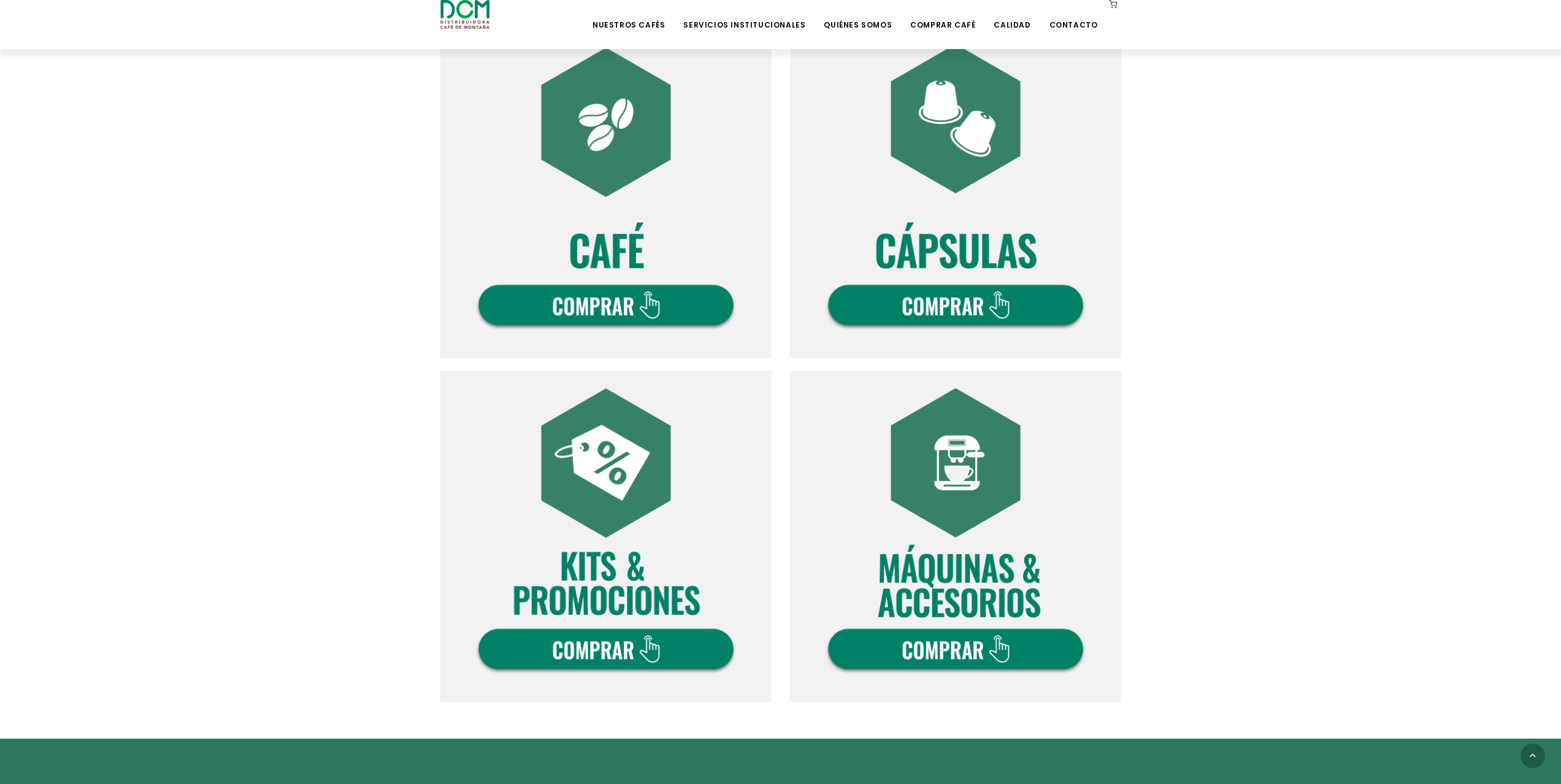
click at [642, 644] on img at bounding box center [606, 537] width 331 height 331
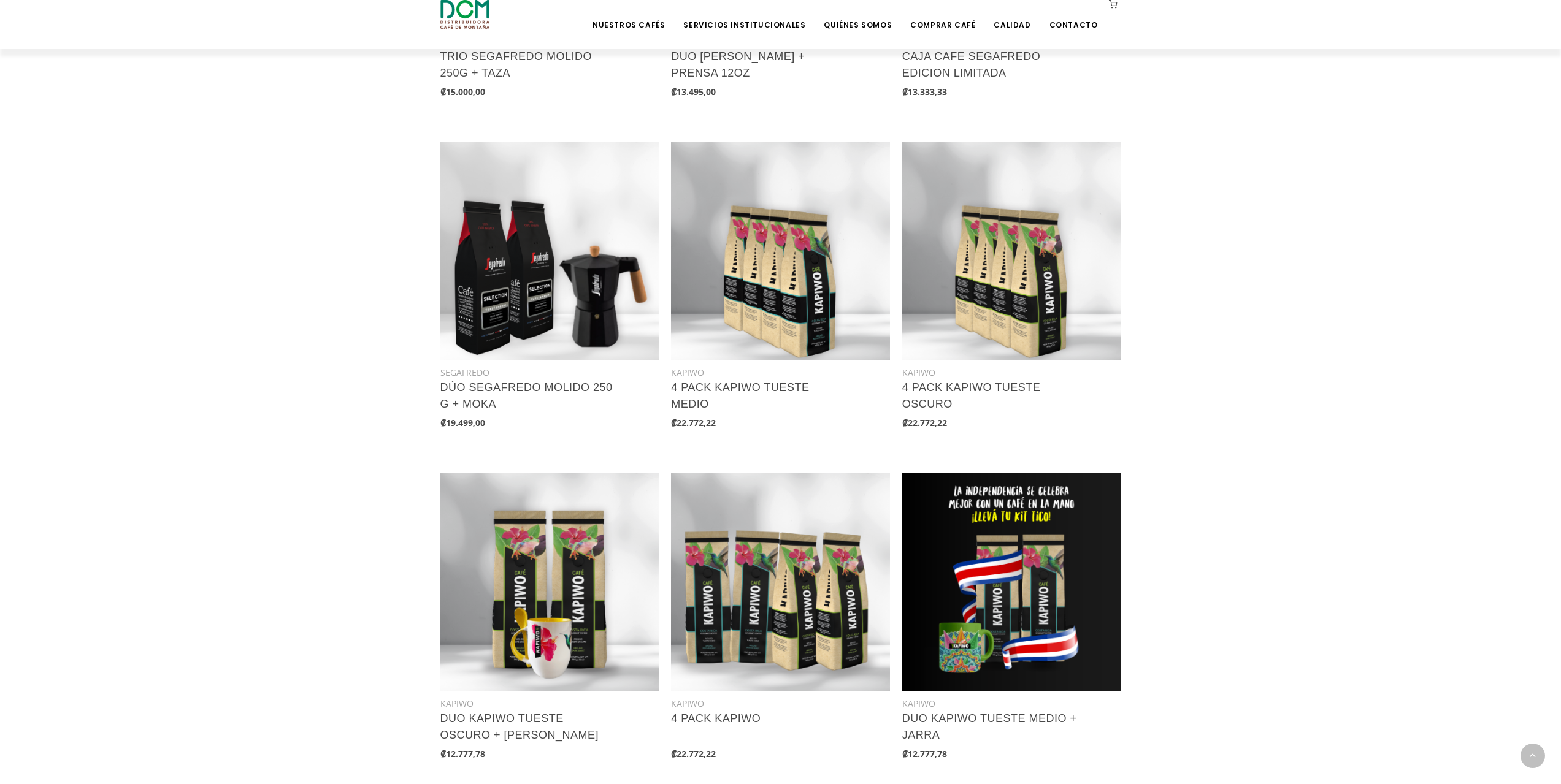
scroll to position [919, 0]
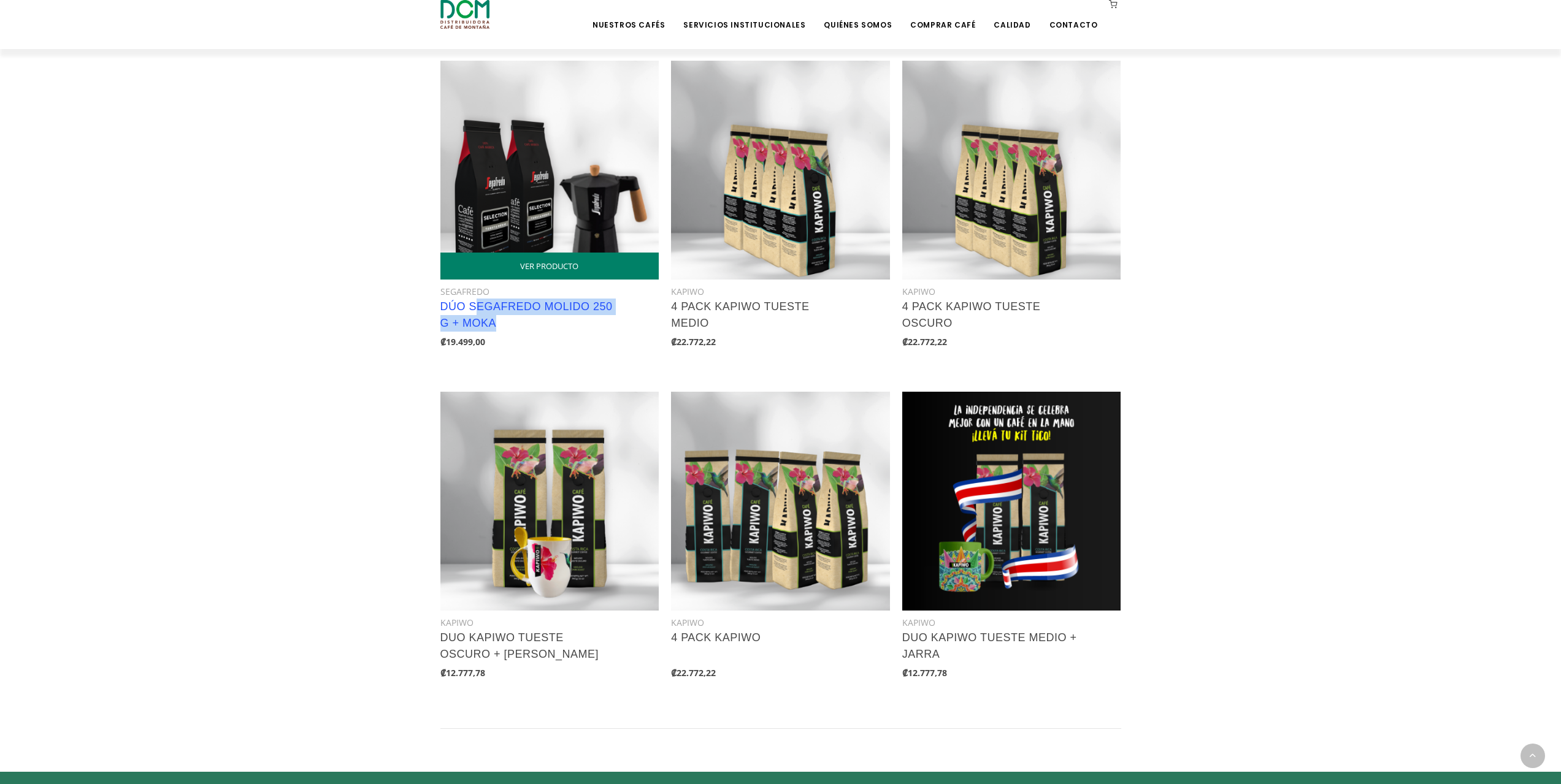
copy link "EGAFREDO MOLIDO 250 g + MOKA"
copy link "SEGAFREDO MOLIDO 250 g + MOKA"
drag, startPoint x: 539, startPoint y: 315, endPoint x: 471, endPoint y: 302, distance: 69.2
click at [471, 302] on h3 "DÚO SEGAFREDO MOLIDO 250 g + MOKA" at bounding box center [528, 315] width 175 height 33
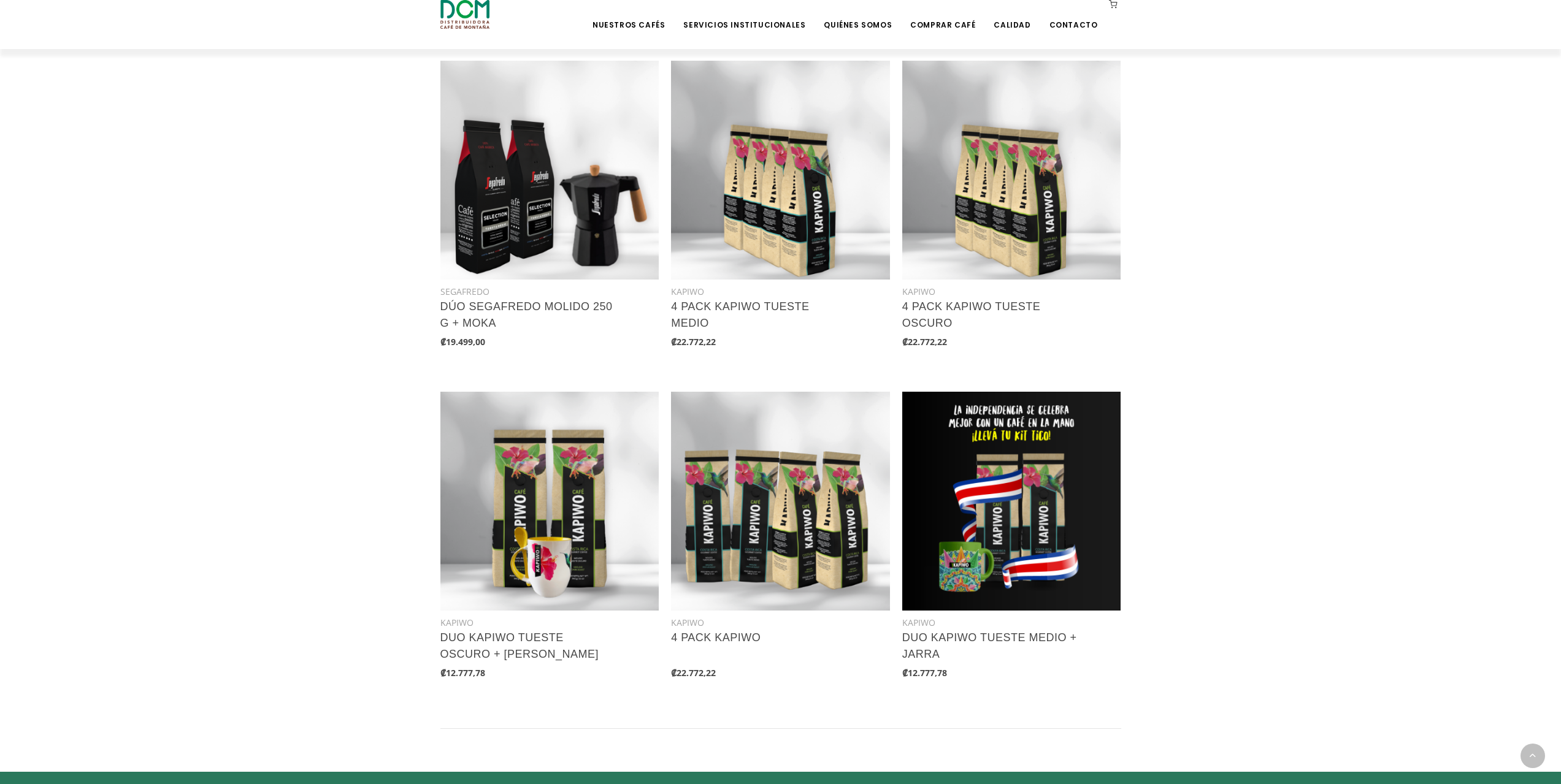
click at [166, 215] on section "COMPRAR CAFÉ Seleccioná entre nuestras marcas y variedades de café gourmet, caf…" at bounding box center [780, 129] width 1561 height 1248
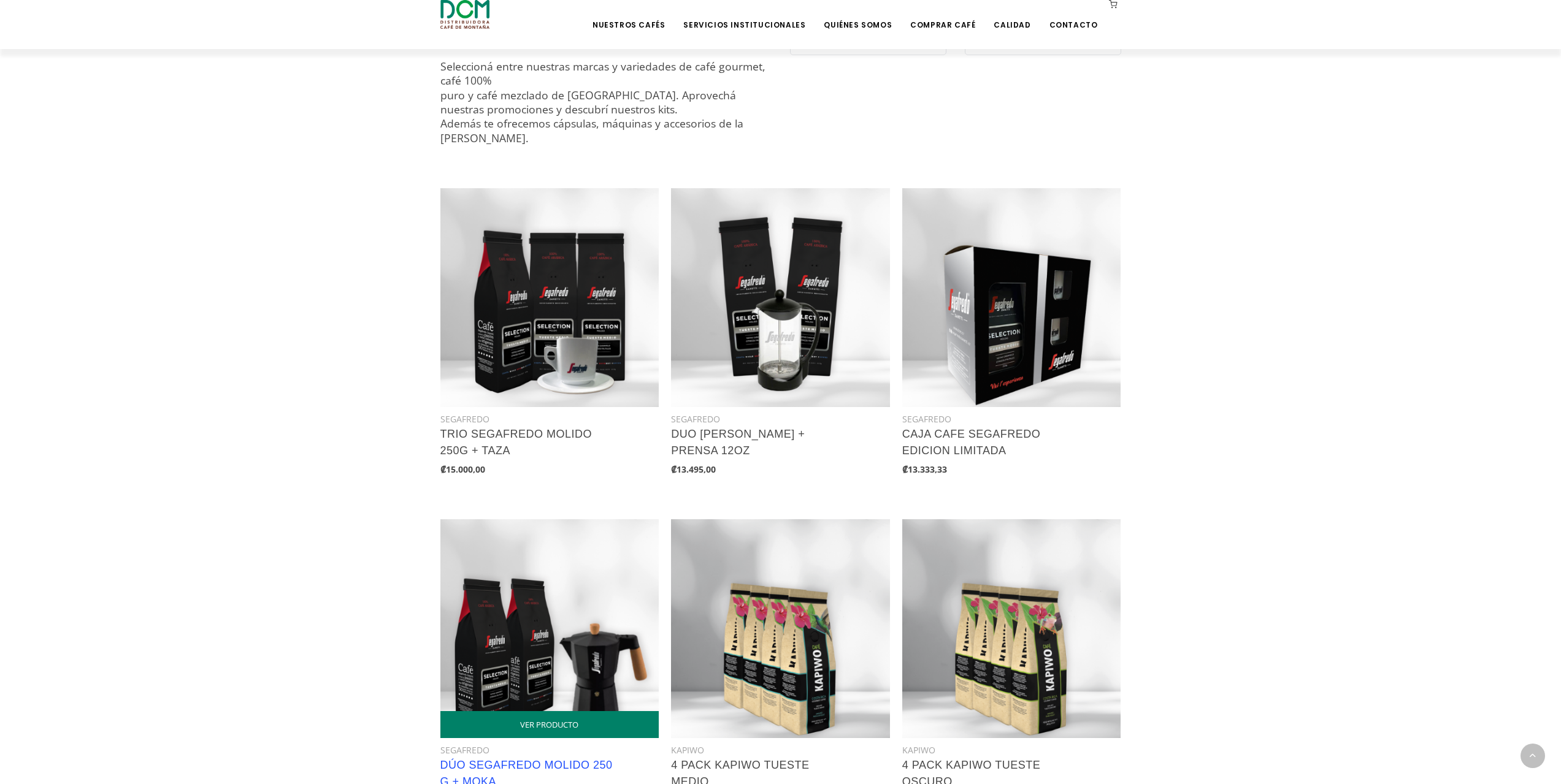
scroll to position [429, 0]
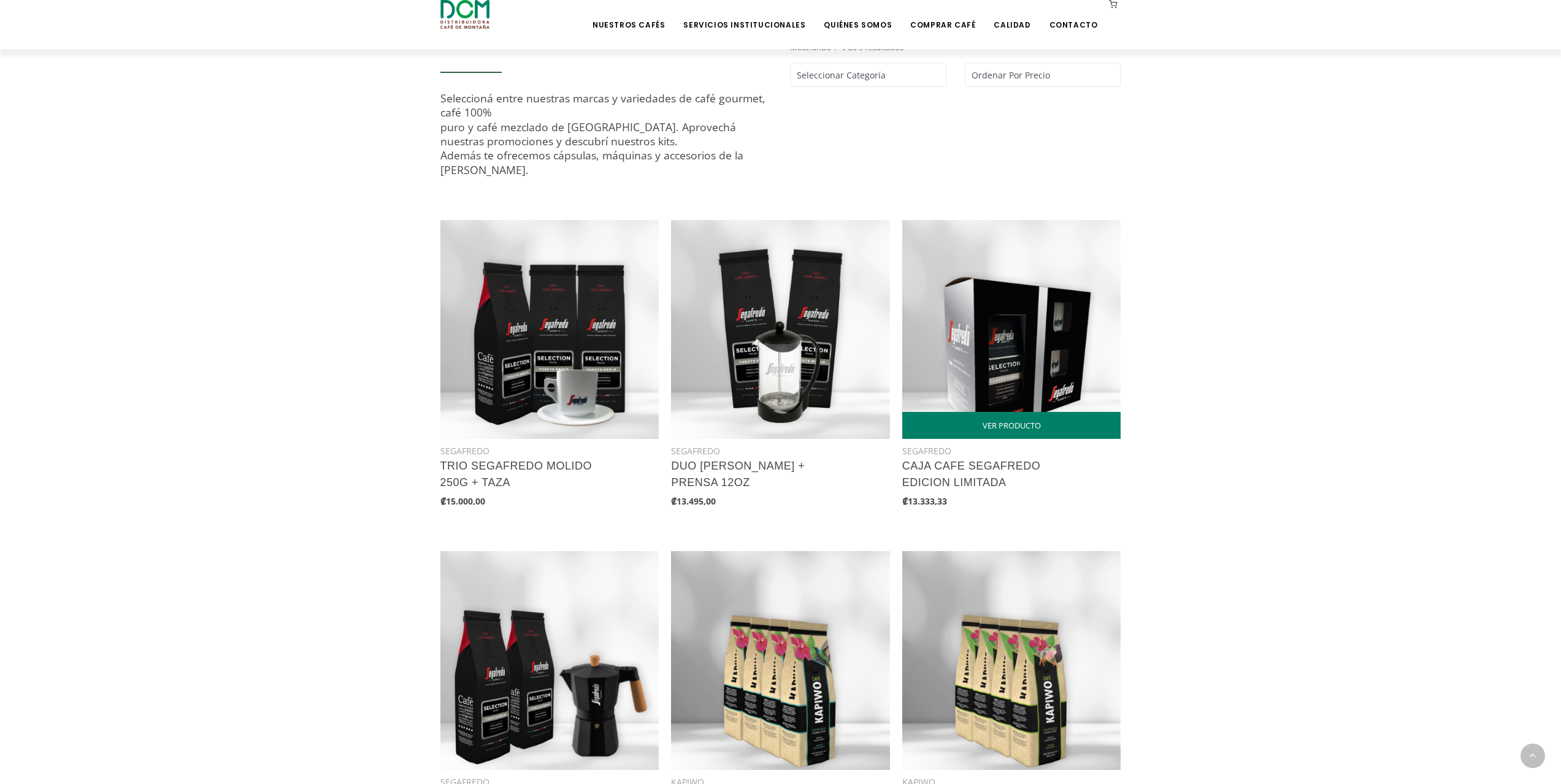
click at [977, 355] on img at bounding box center [1012, 329] width 219 height 219
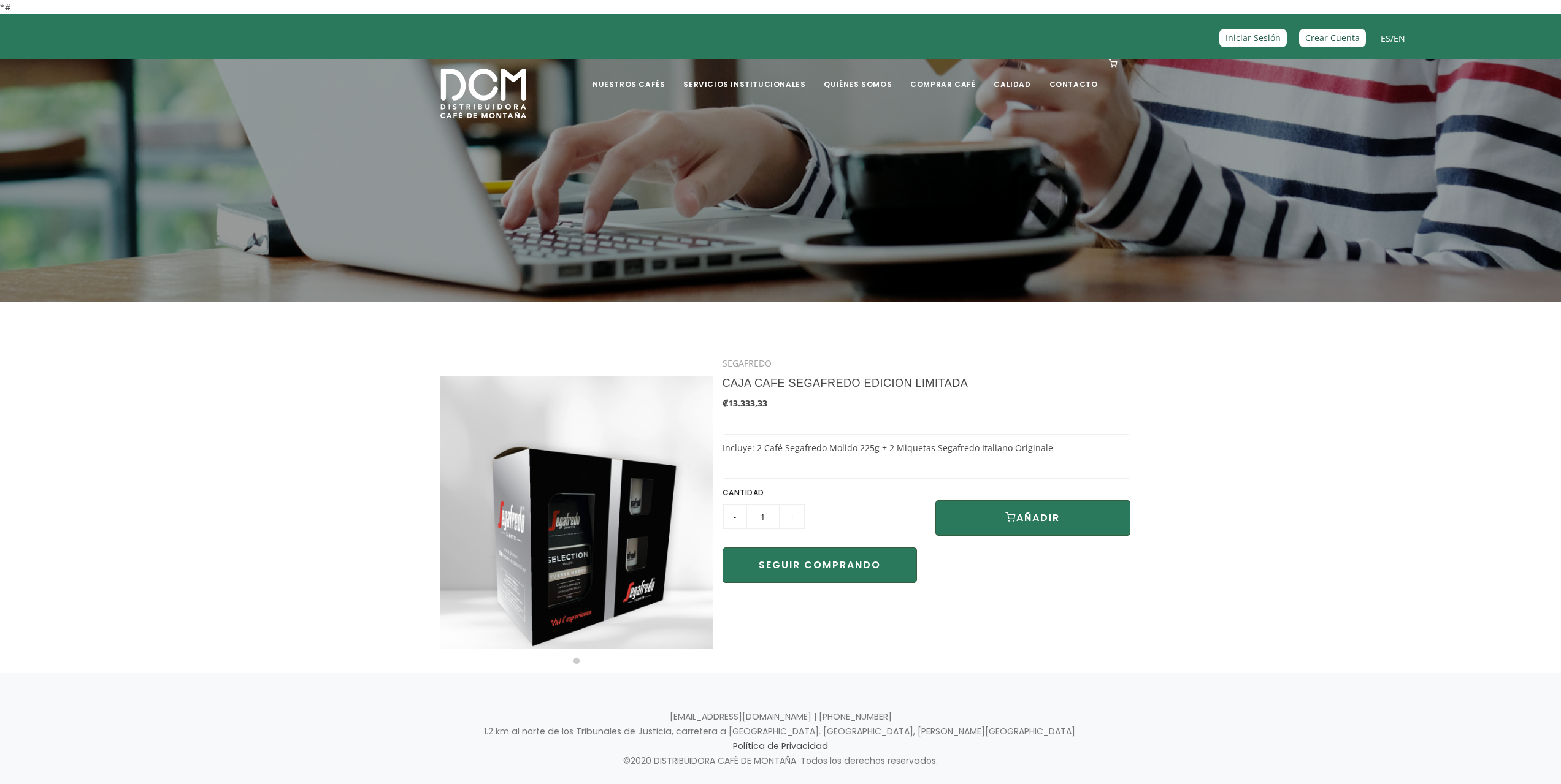
click at [918, 449] on div "SEGAFREDO CAJA CAFE SEGAFREDO EDICION LIMITADA ₡13.333,33 Incluye: 2 Café Segaf…" at bounding box center [926, 472] width 408 height 241
